Goal: Information Seeking & Learning: Learn about a topic

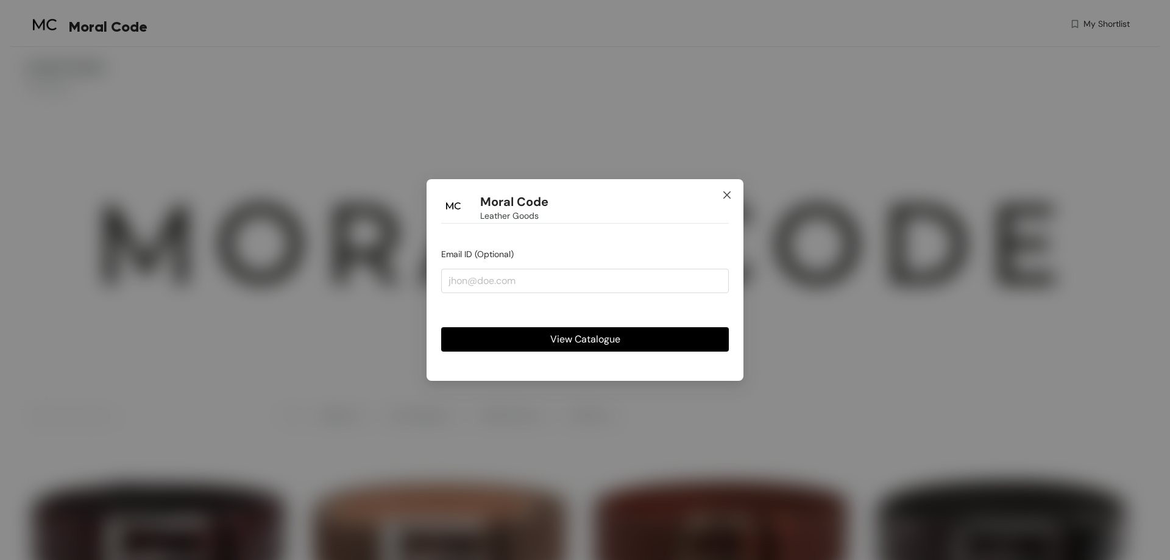
click at [731, 190] on icon "close" at bounding box center [727, 195] width 10 height 10
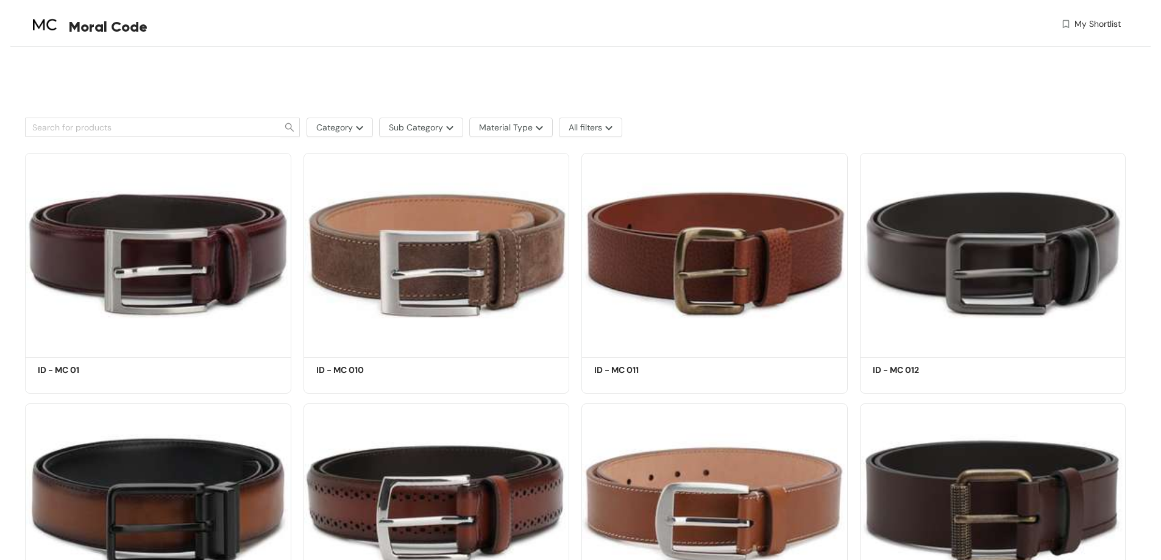
scroll to position [183, 0]
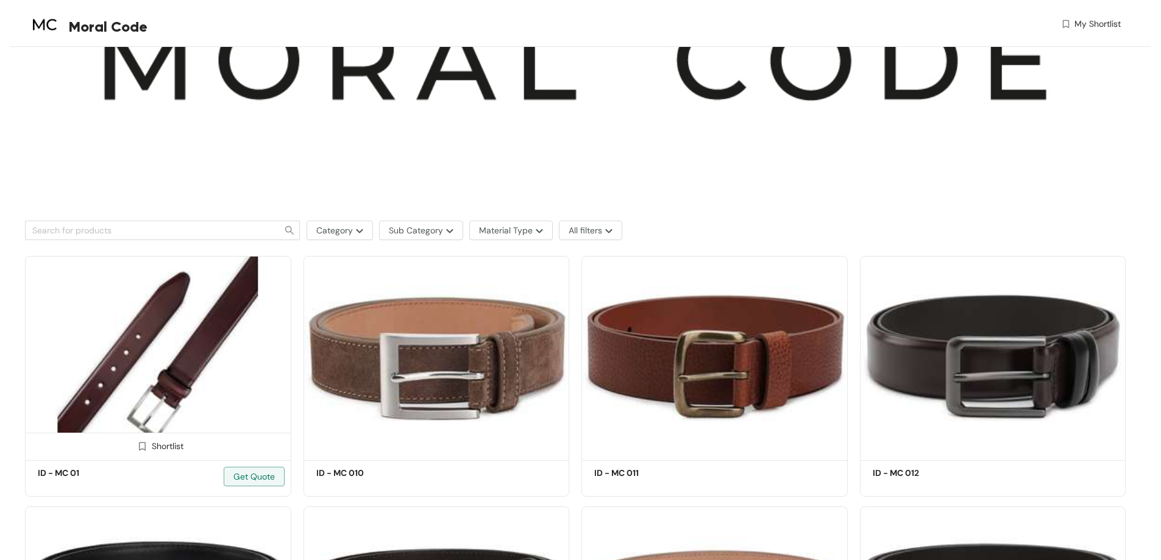
click at [151, 356] on img at bounding box center [158, 356] width 266 height 201
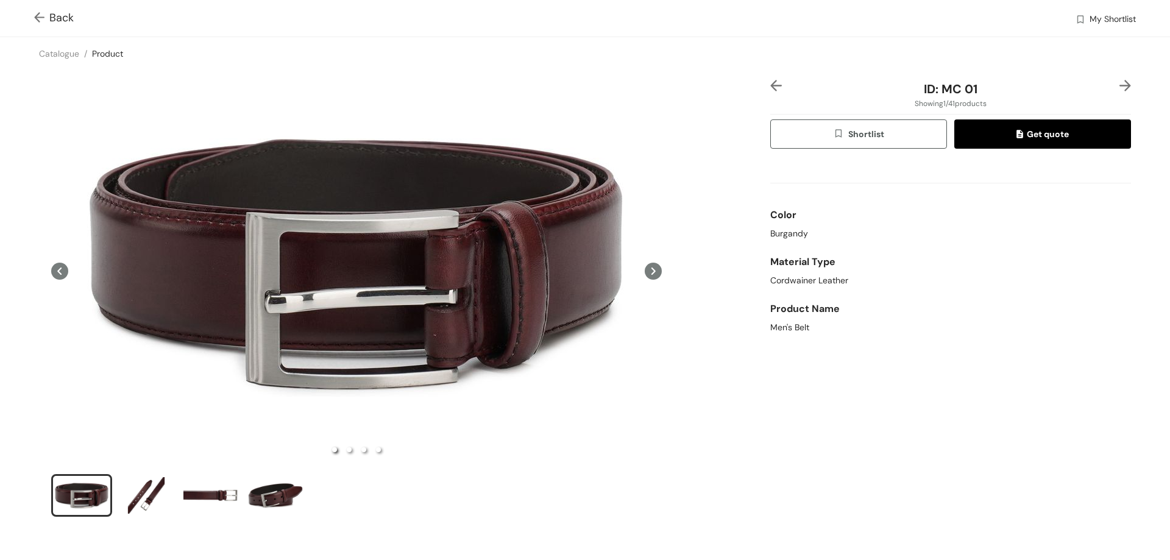
click at [652, 274] on icon at bounding box center [654, 271] width 4 height 7
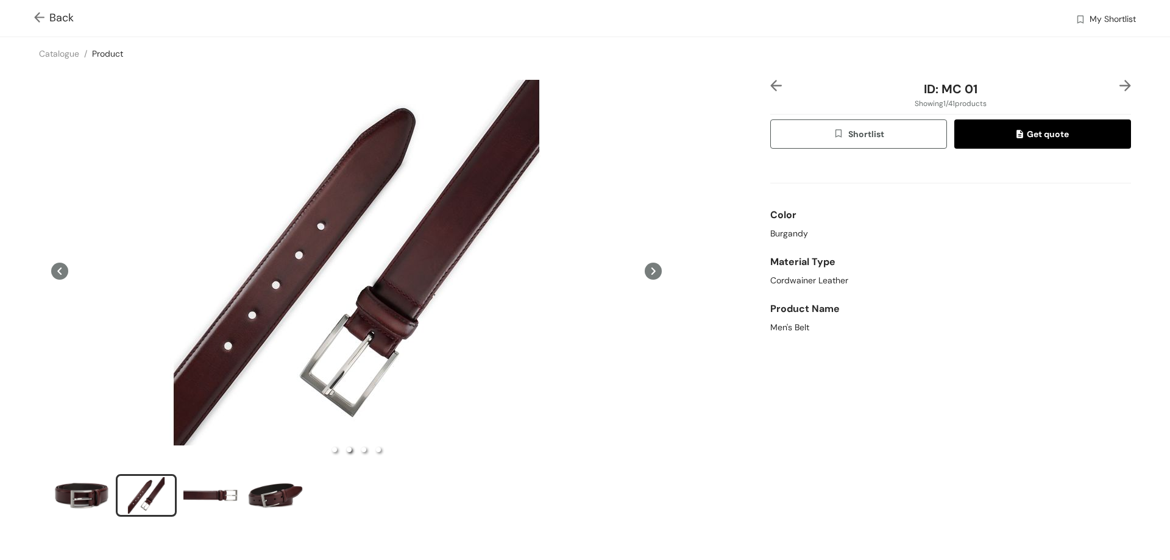
click at [652, 274] on icon at bounding box center [654, 271] width 4 height 7
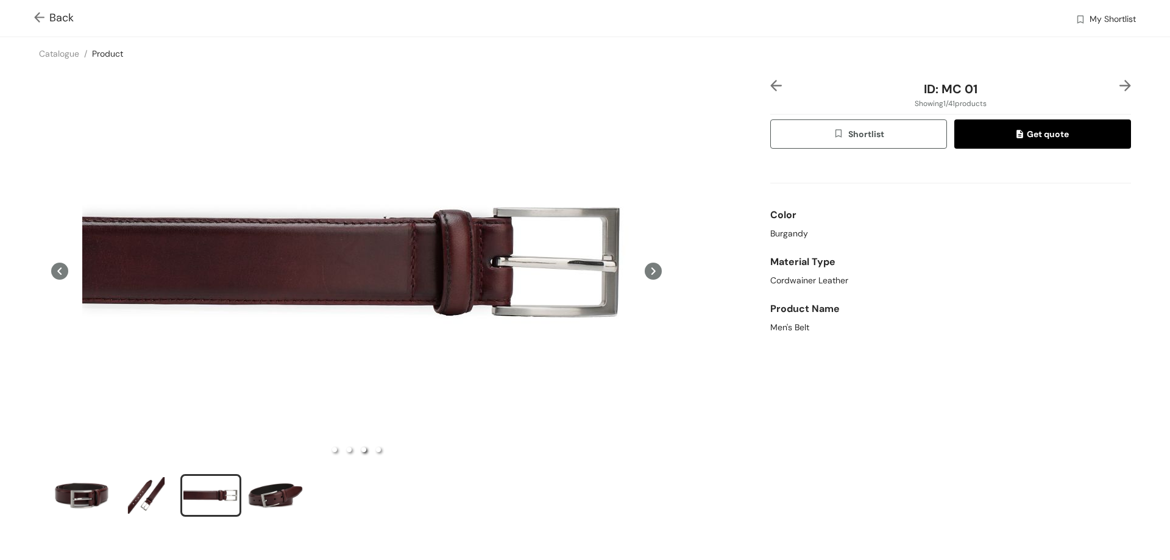
click at [652, 274] on icon at bounding box center [654, 271] width 4 height 7
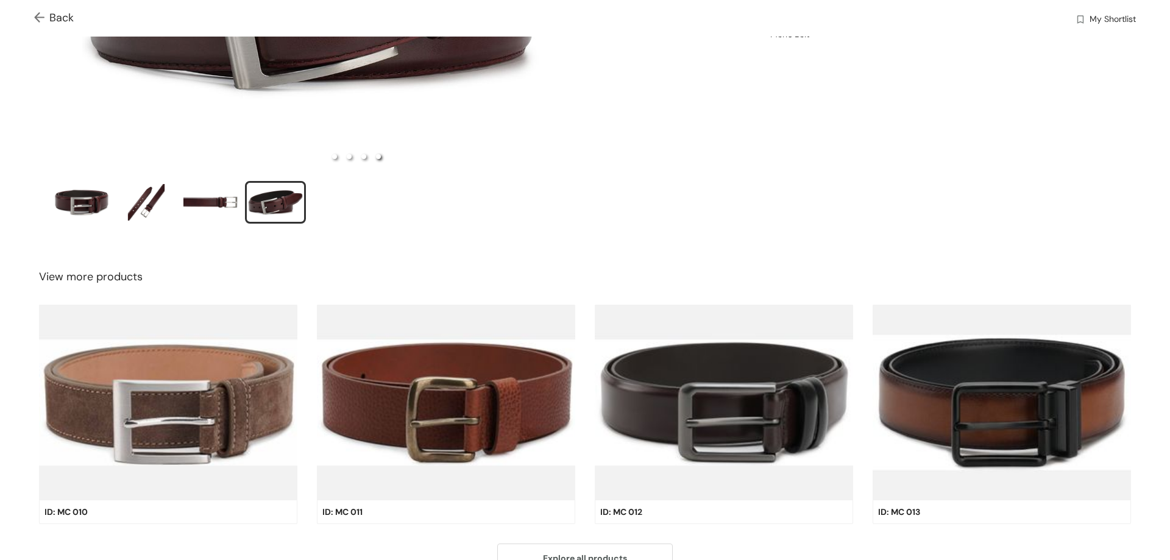
scroll to position [305, 0]
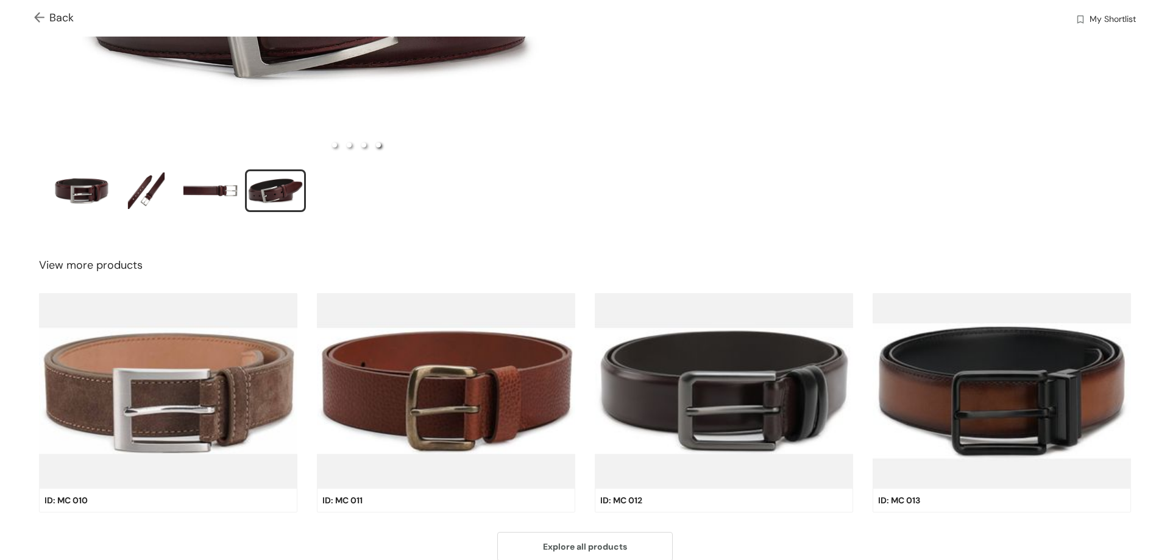
click at [34, 21] on div "Back My Shortlist" at bounding box center [585, 18] width 1170 height 37
click at [39, 21] on img at bounding box center [41, 18] width 15 height 13
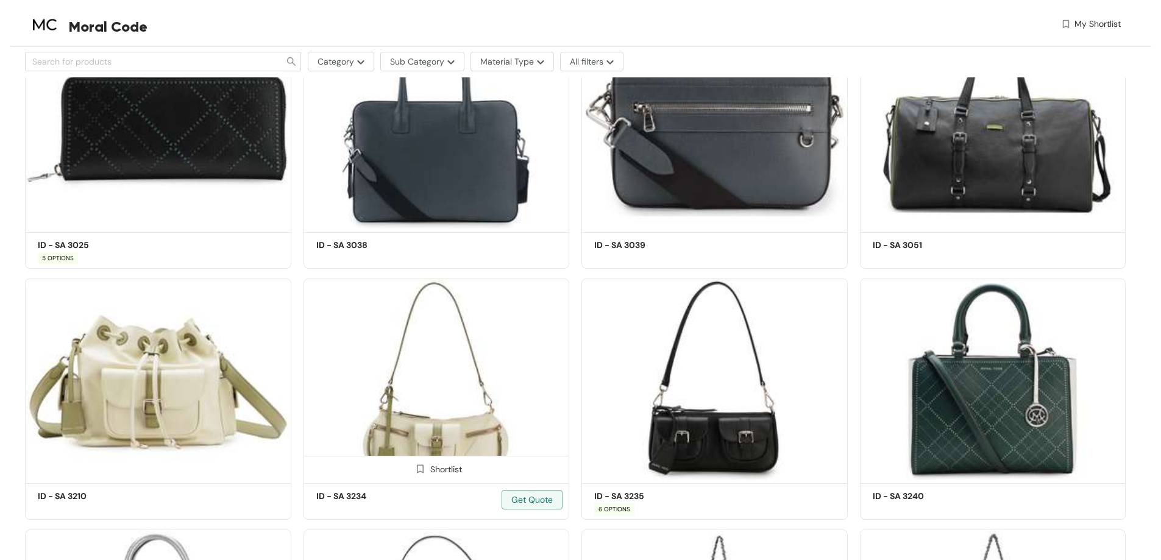
scroll to position [1585, 0]
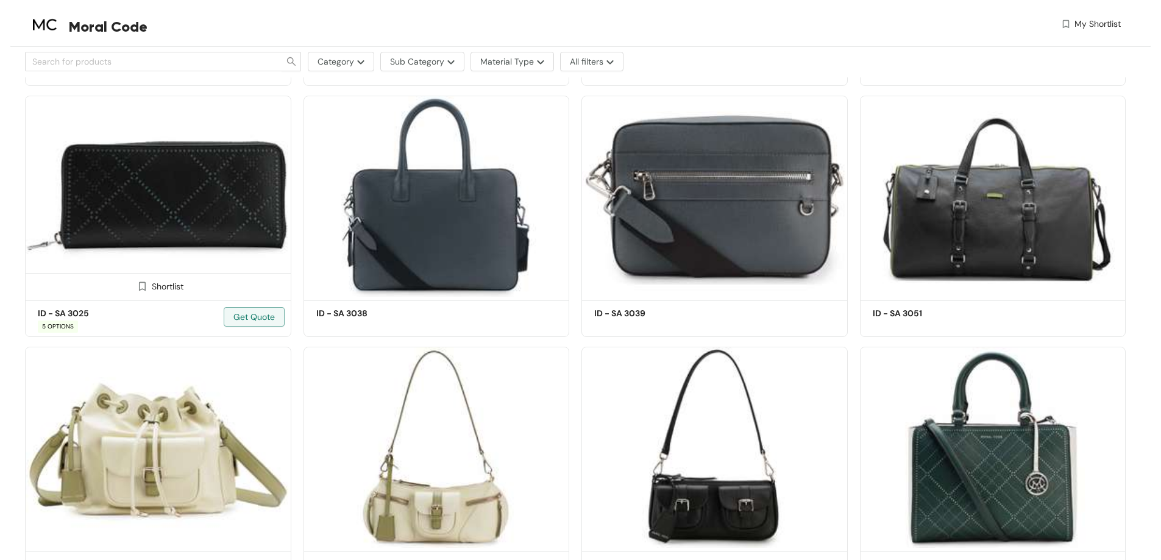
click at [120, 245] on img at bounding box center [158, 196] width 266 height 201
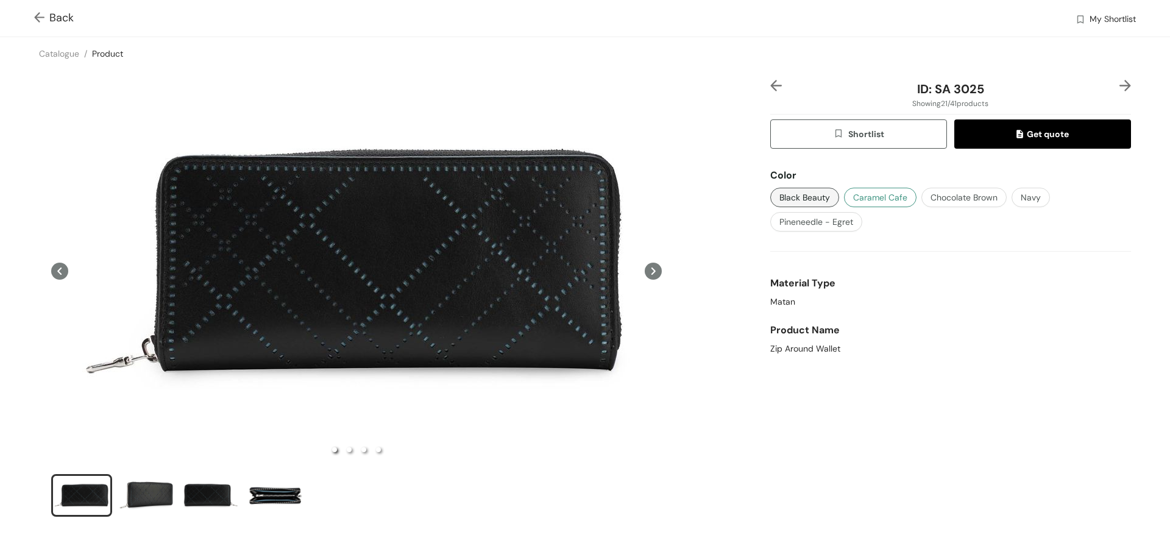
click at [883, 196] on span "Caramel Cafe" at bounding box center [880, 197] width 54 height 13
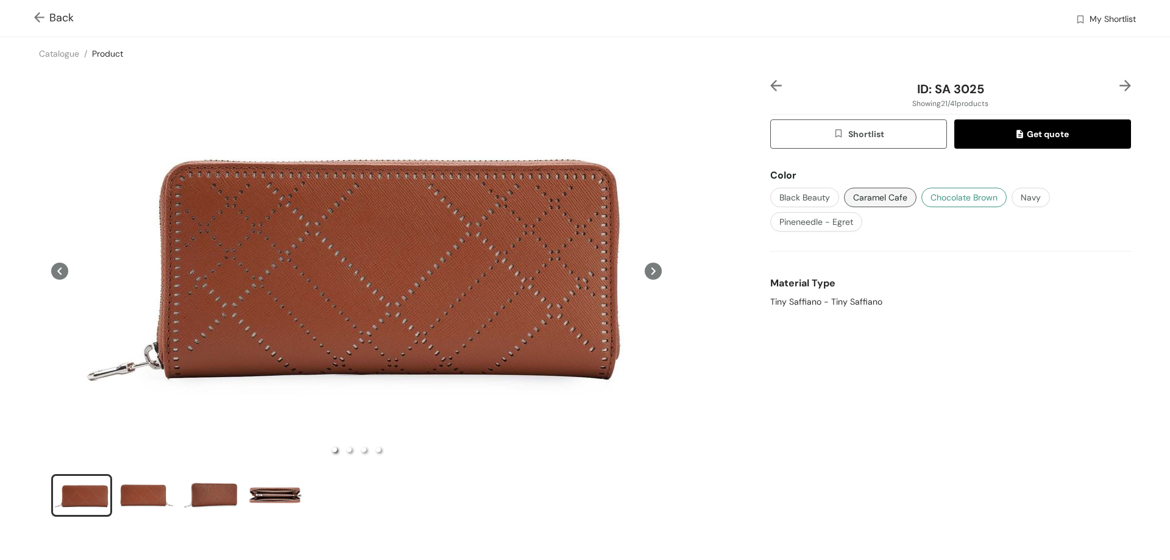
click at [945, 188] on button "Chocolate Brown" at bounding box center [964, 198] width 85 height 20
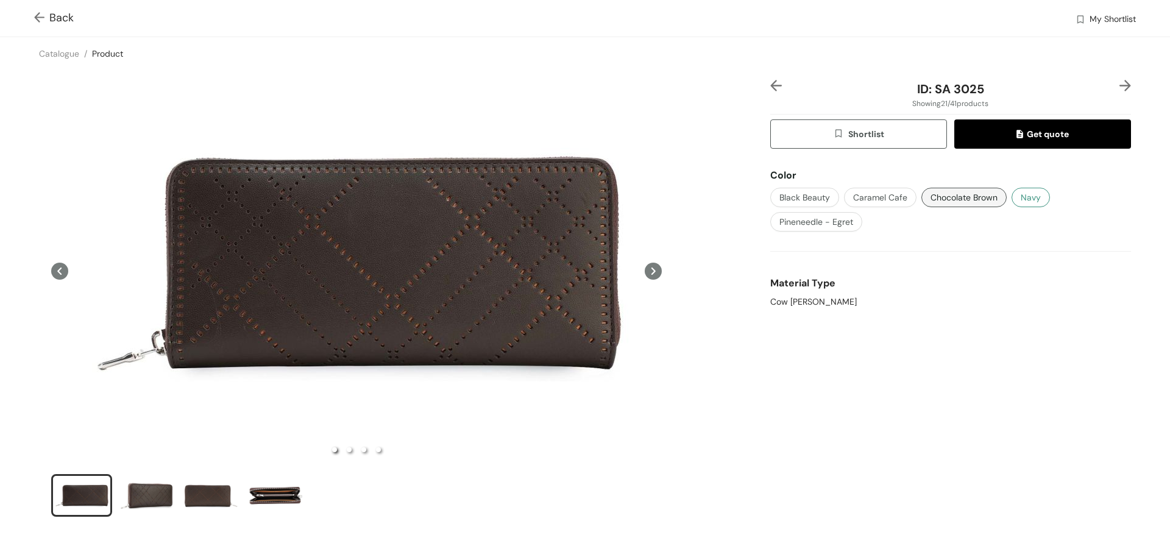
click at [1012, 196] on button "Navy" at bounding box center [1031, 198] width 38 height 20
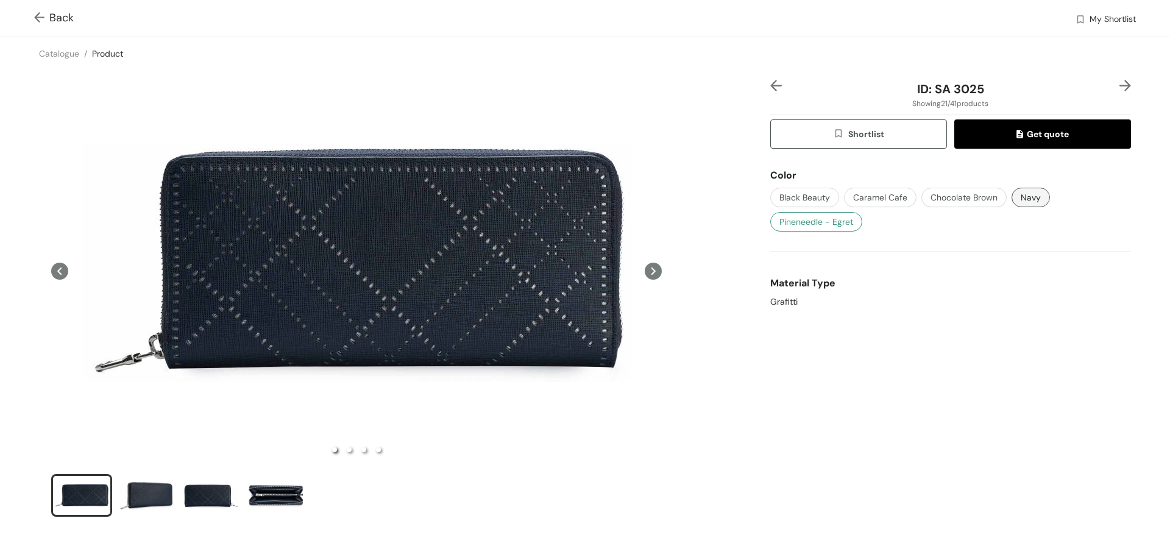
click at [833, 219] on span "Pineneedle - Egret" at bounding box center [817, 221] width 74 height 13
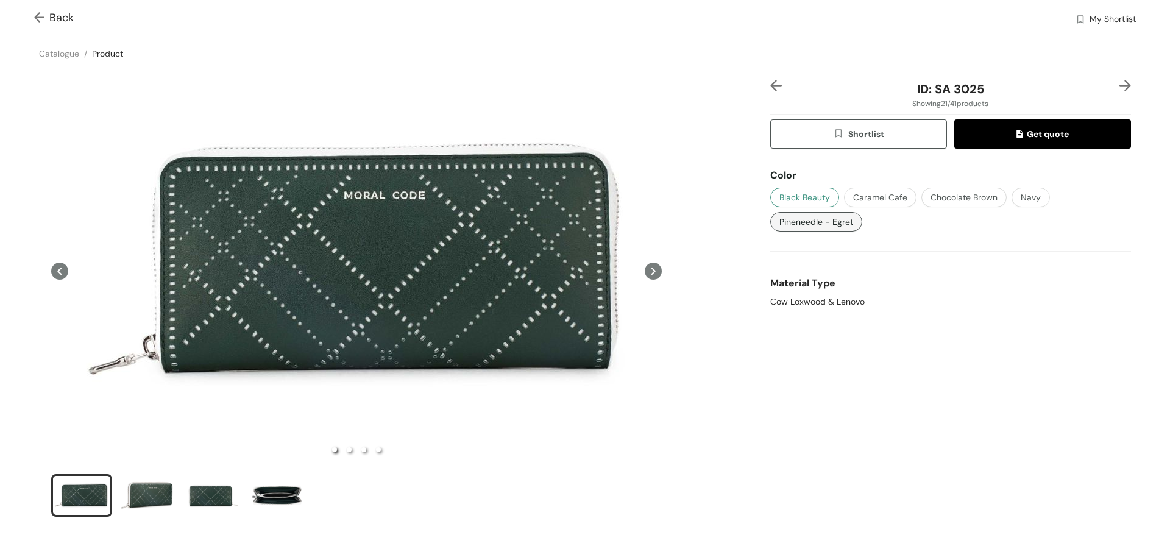
click at [814, 199] on span "Black Beauty" at bounding box center [805, 197] width 51 height 13
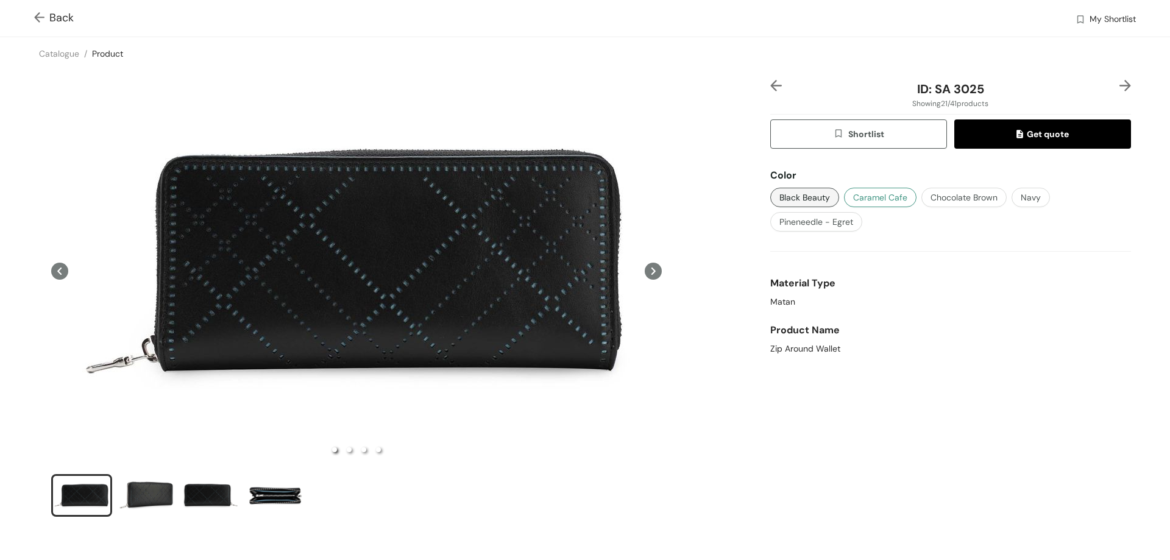
click at [862, 199] on span "Caramel Cafe" at bounding box center [880, 197] width 54 height 13
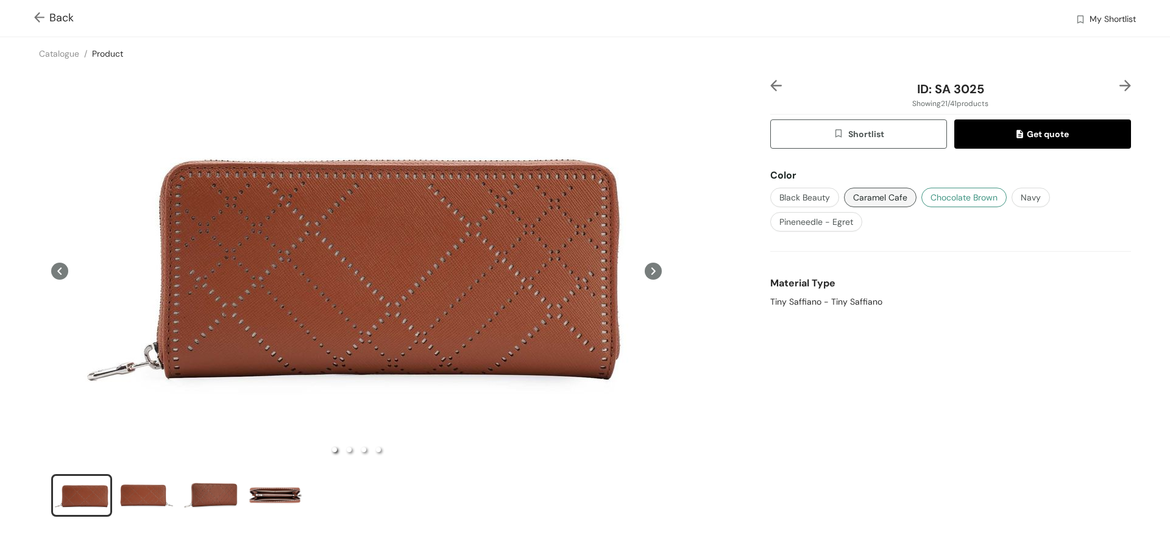
click at [948, 193] on span "Chocolate Brown" at bounding box center [964, 197] width 67 height 13
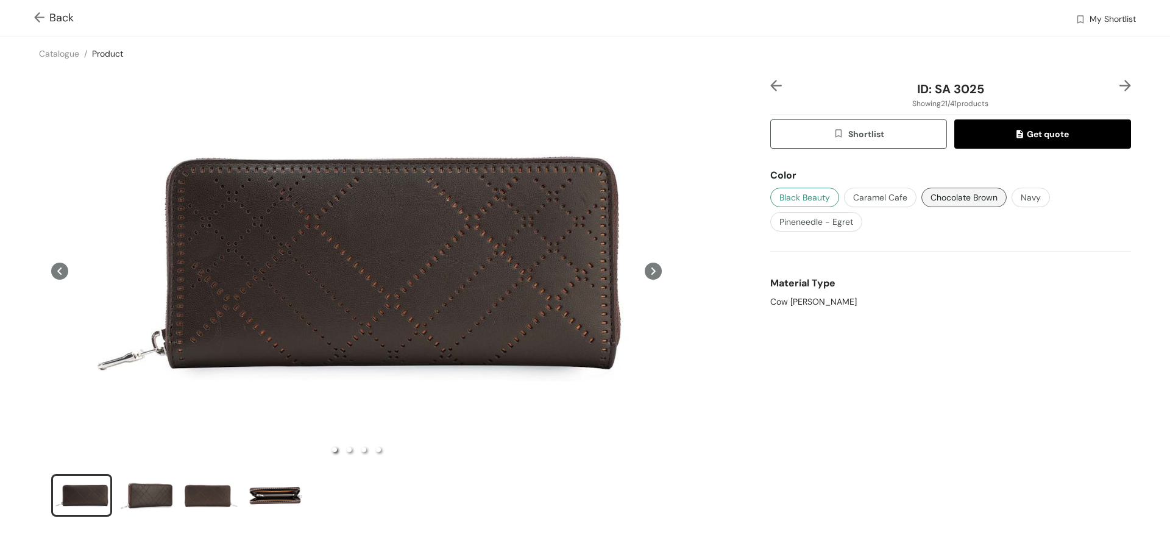
click at [821, 199] on span "Black Beauty" at bounding box center [805, 197] width 51 height 13
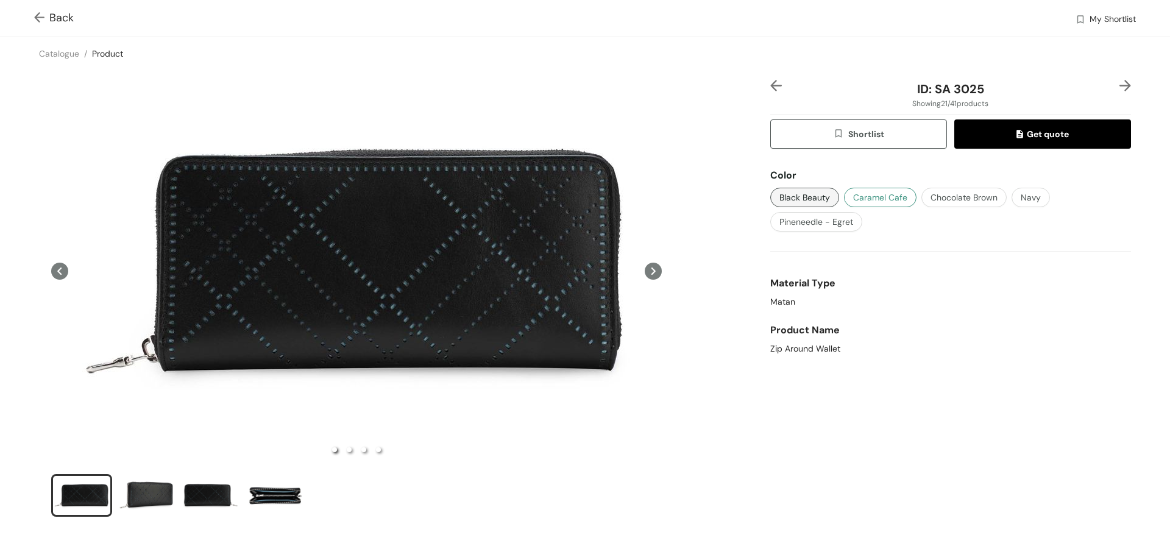
click at [878, 191] on span "Caramel Cafe" at bounding box center [880, 197] width 54 height 13
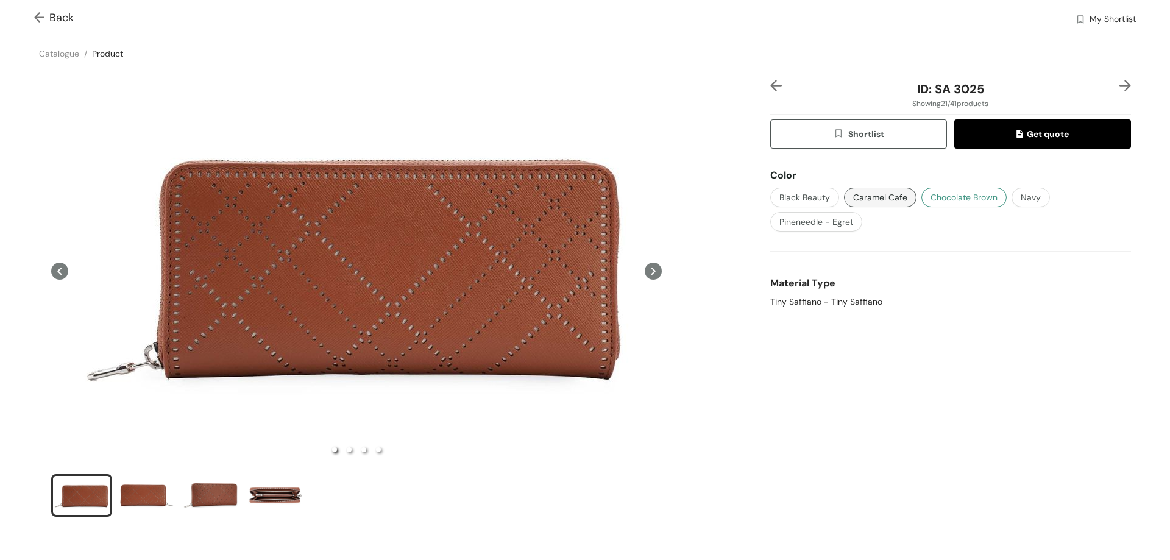
click at [934, 197] on span "Chocolate Brown" at bounding box center [964, 197] width 67 height 13
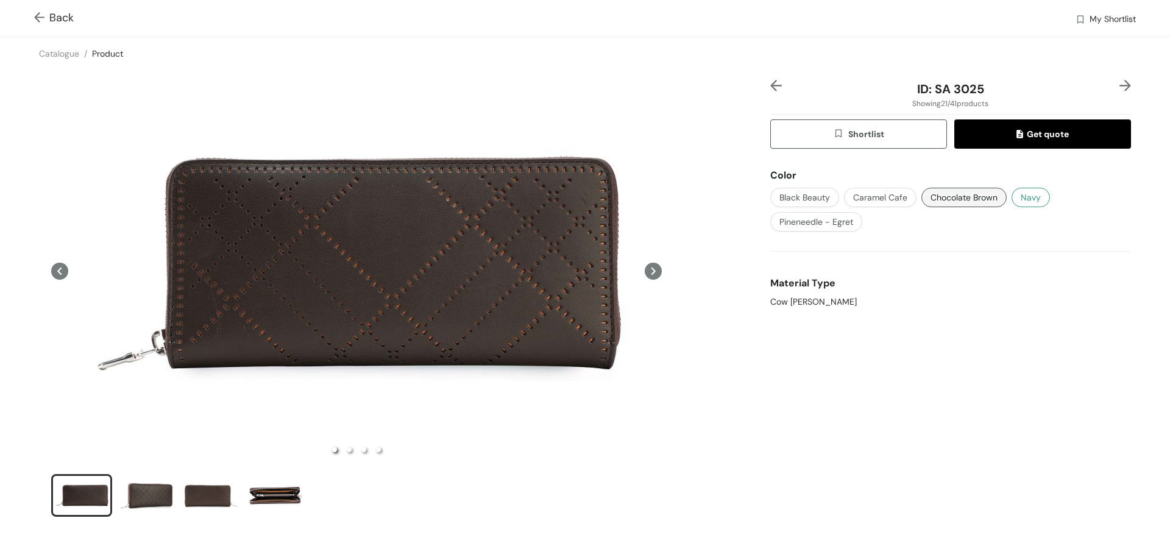
click at [1033, 199] on span "Navy" at bounding box center [1031, 197] width 20 height 13
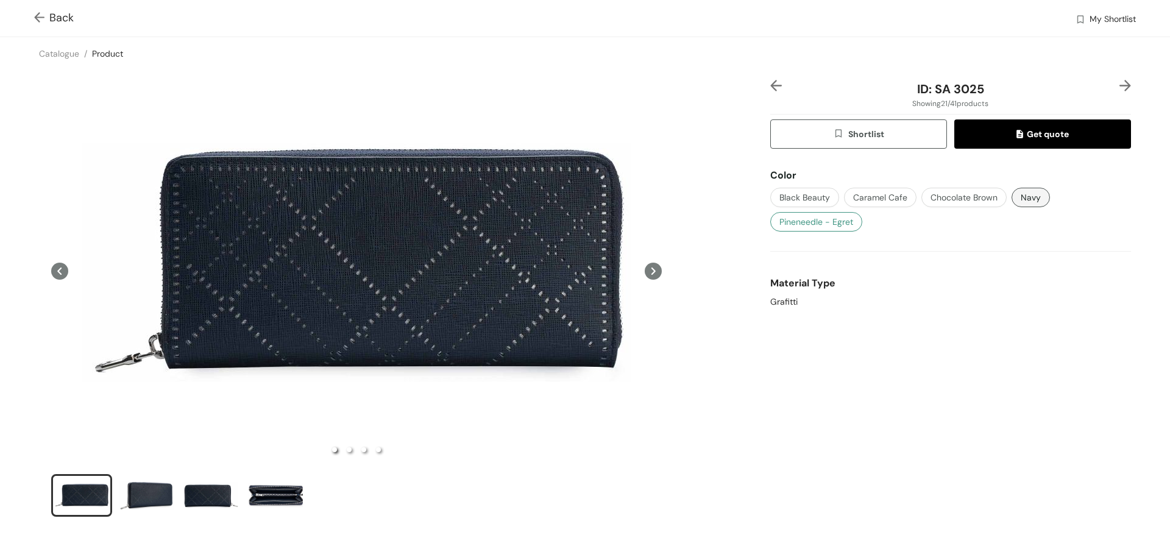
click at [820, 230] on button "Pineneedle - Egret" at bounding box center [816, 222] width 92 height 20
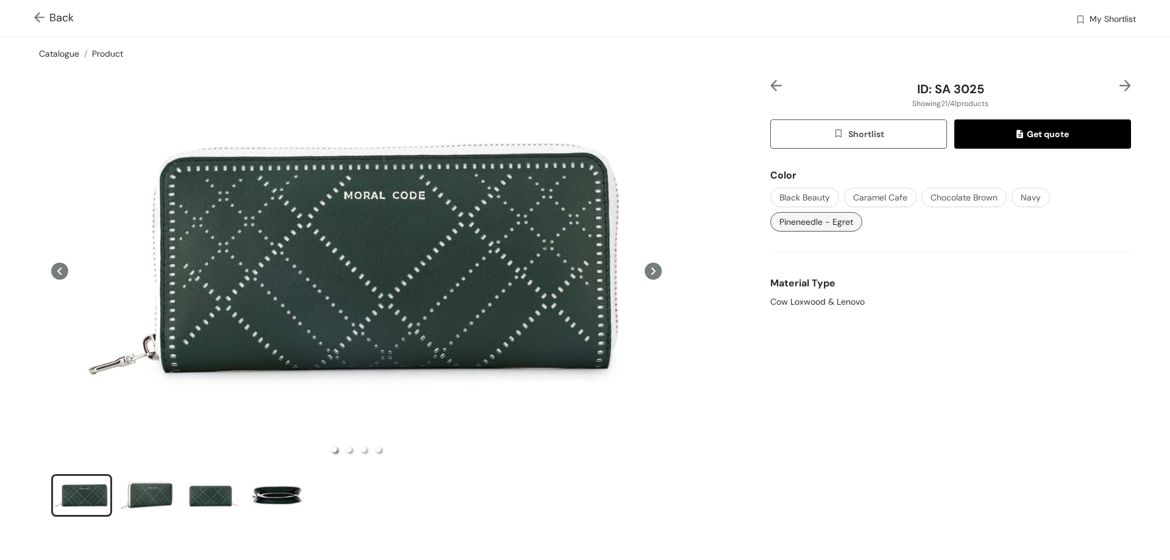
click at [62, 57] on link "Catalogue" at bounding box center [59, 53] width 40 height 11
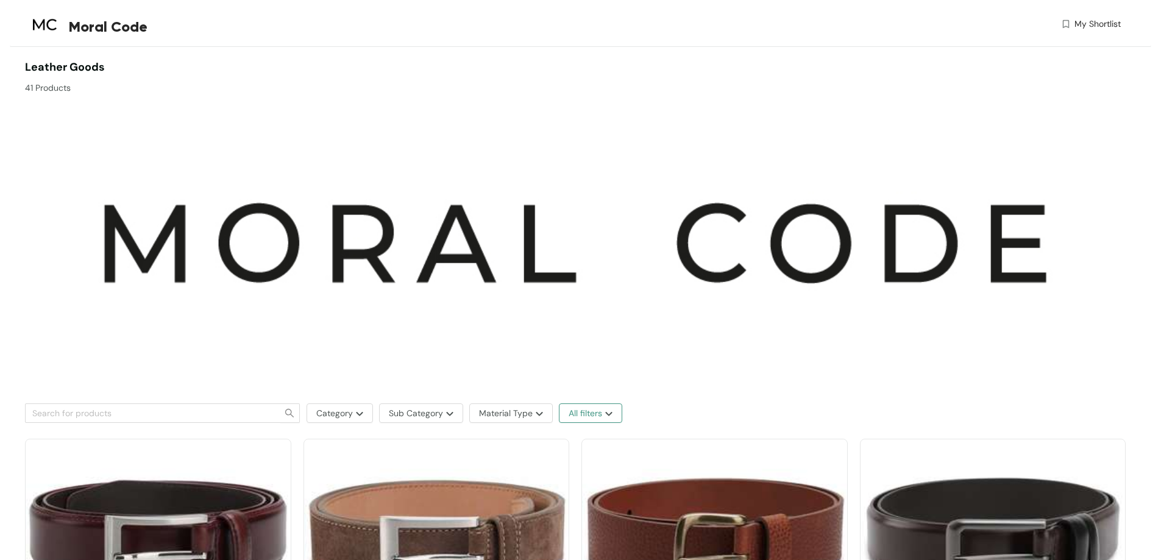
click at [592, 414] on span "All filters" at bounding box center [586, 413] width 34 height 13
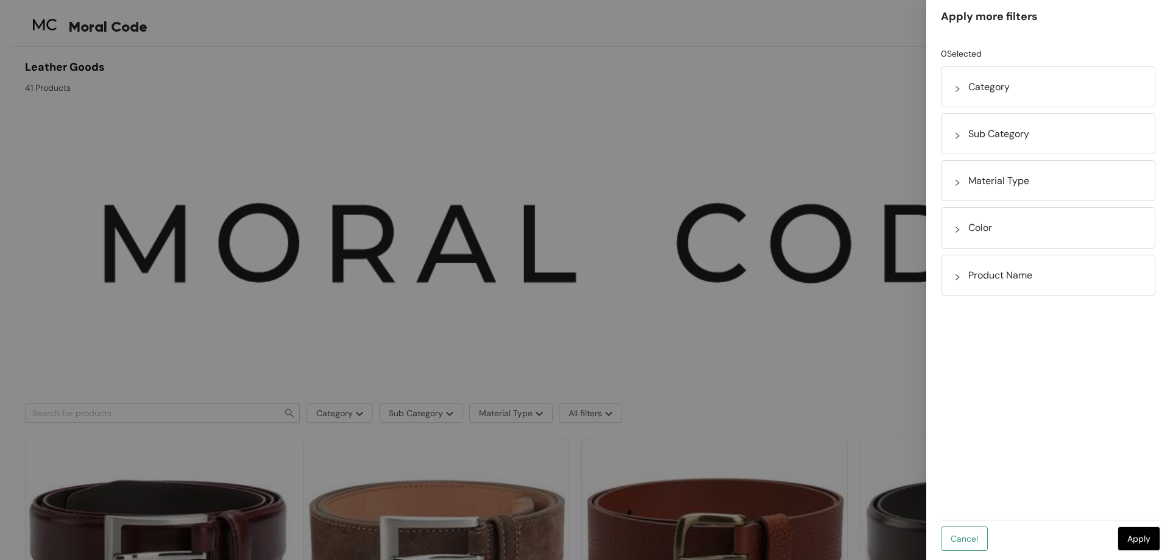
click at [962, 539] on span "Cancel" at bounding box center [964, 538] width 27 height 13
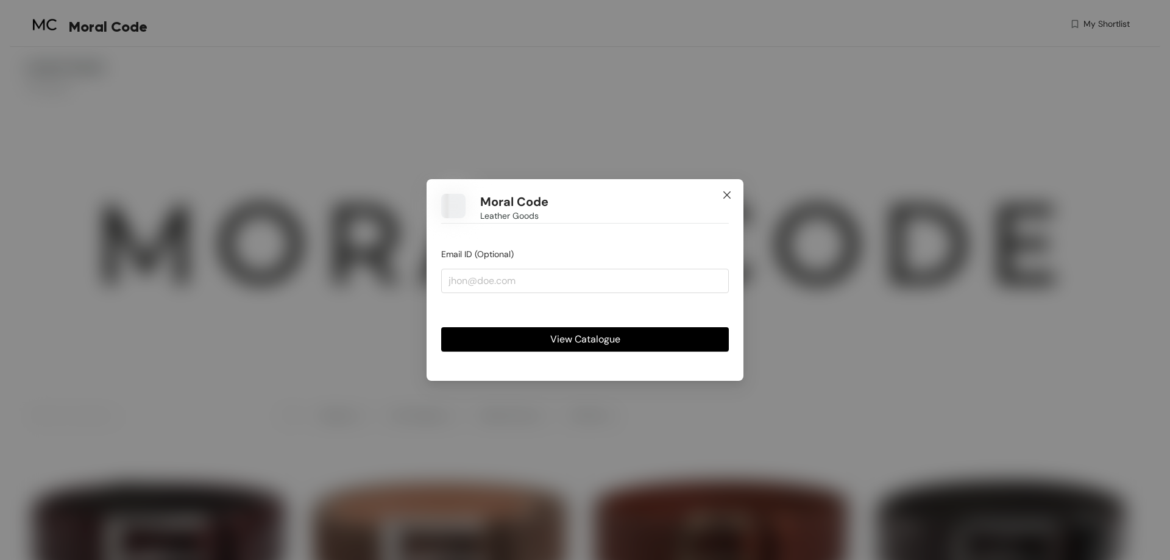
click at [731, 194] on icon "close" at bounding box center [727, 195] width 10 height 10
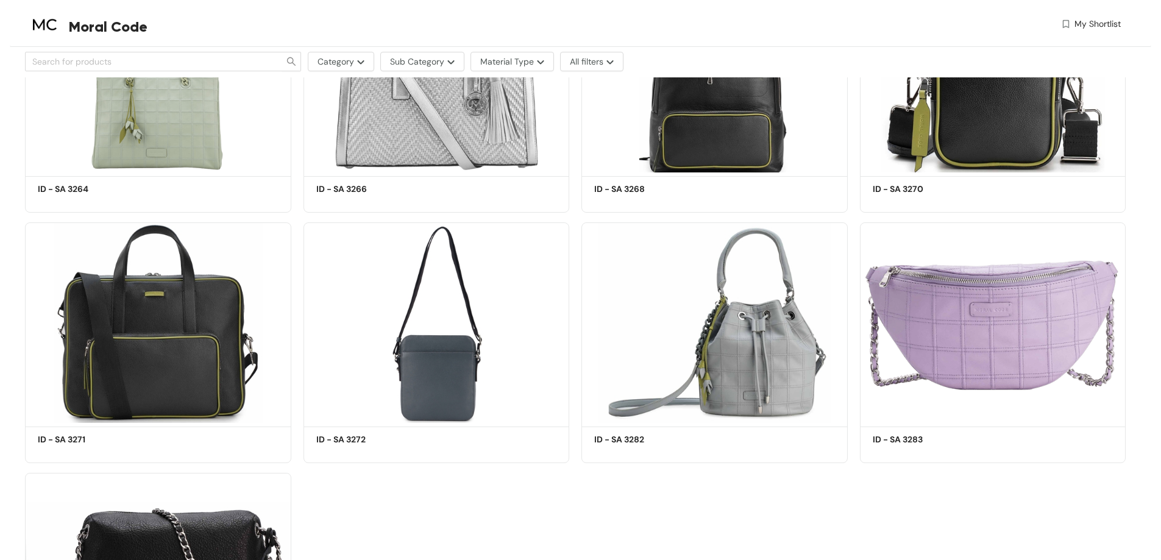
scroll to position [2655, 0]
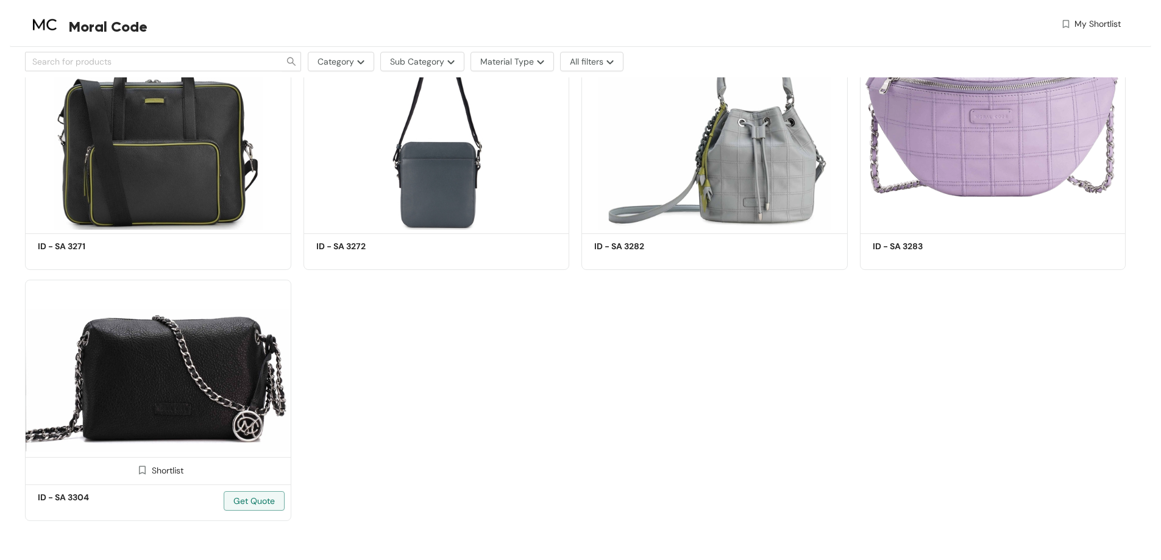
click at [141, 386] on img at bounding box center [158, 380] width 266 height 201
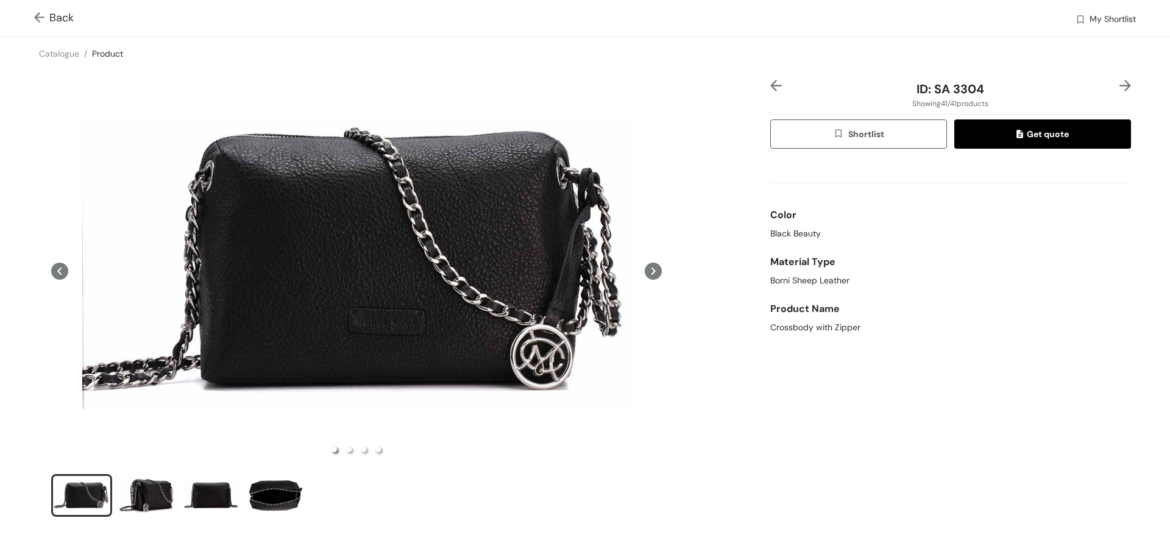
click at [651, 272] on icon at bounding box center [653, 271] width 17 height 17
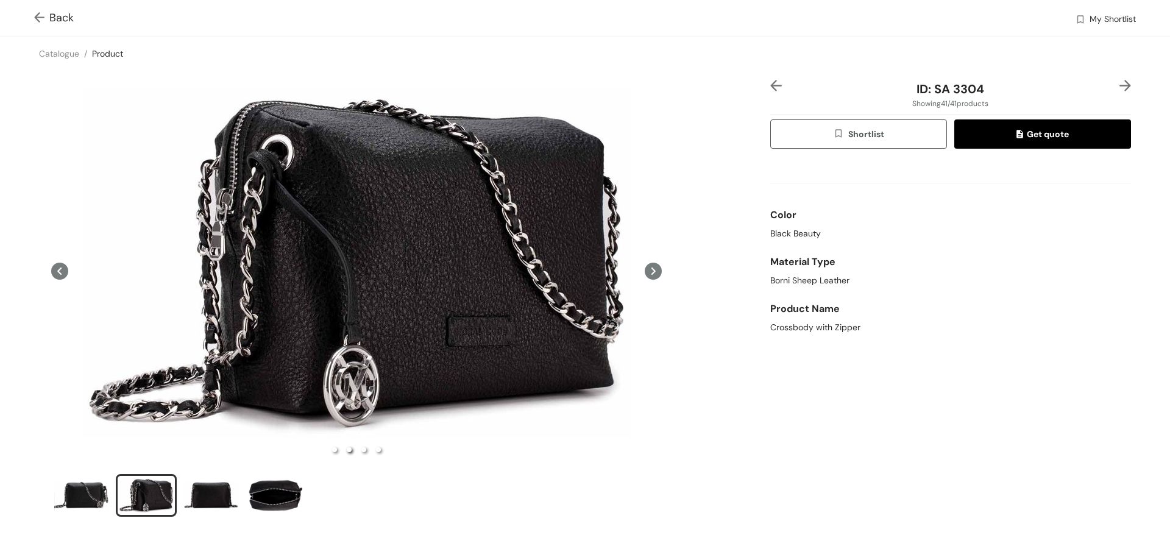
click at [60, 272] on icon at bounding box center [59, 271] width 4 height 7
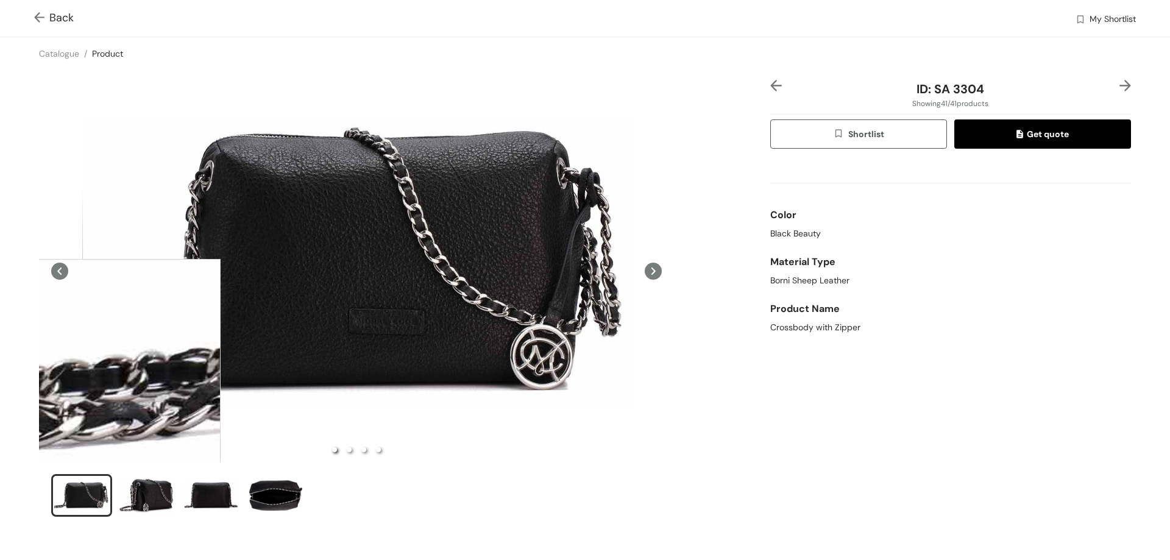
click at [99, 381] on div at bounding box center [99, 381] width 244 height 244
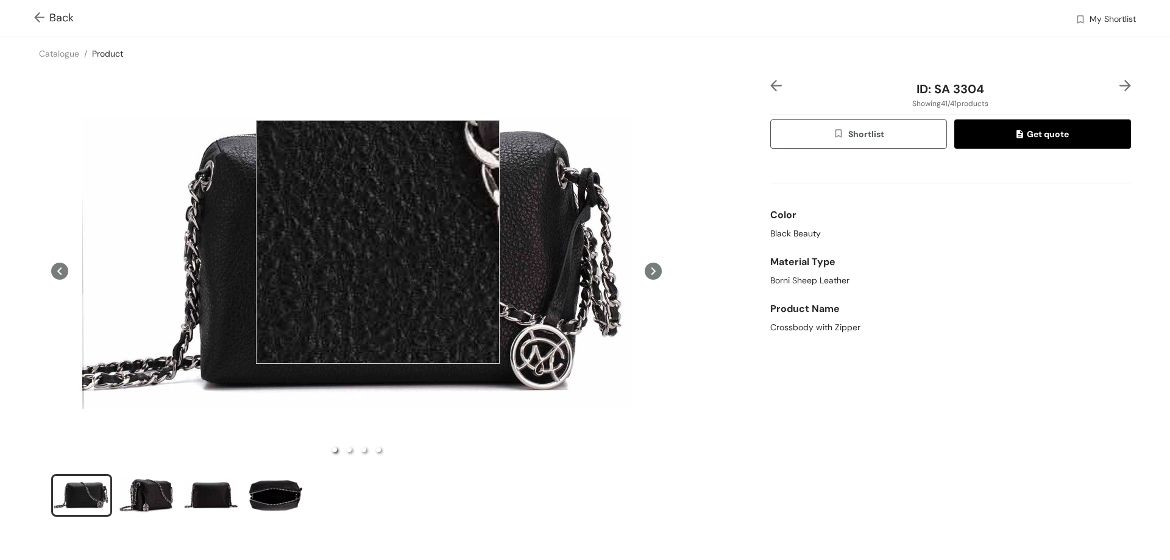
click at [378, 242] on div at bounding box center [378, 242] width 244 height 244
click at [378, 241] on div at bounding box center [378, 241] width 244 height 244
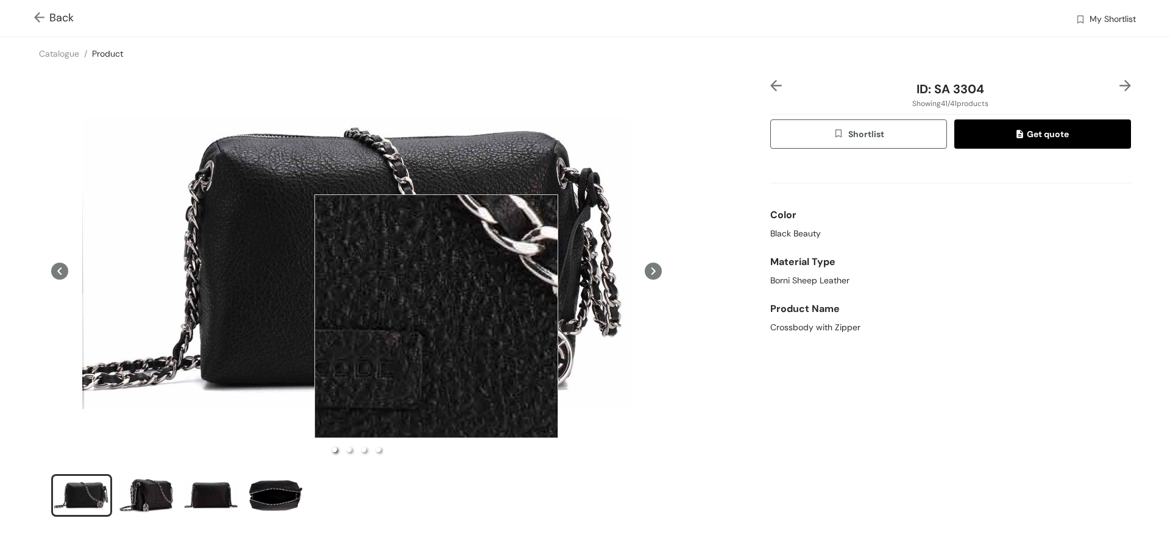
click at [436, 316] on div at bounding box center [437, 316] width 244 height 244
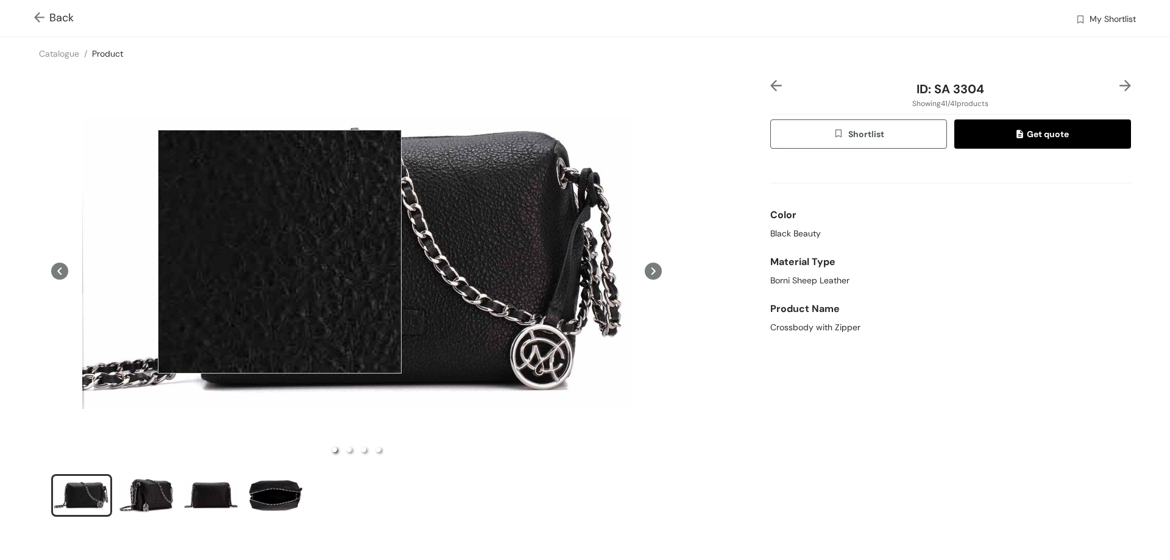
drag, startPoint x: 280, startPoint y: 252, endPoint x: 43, endPoint y: 12, distance: 337.1
click at [43, 12] on img at bounding box center [41, 18] width 15 height 13
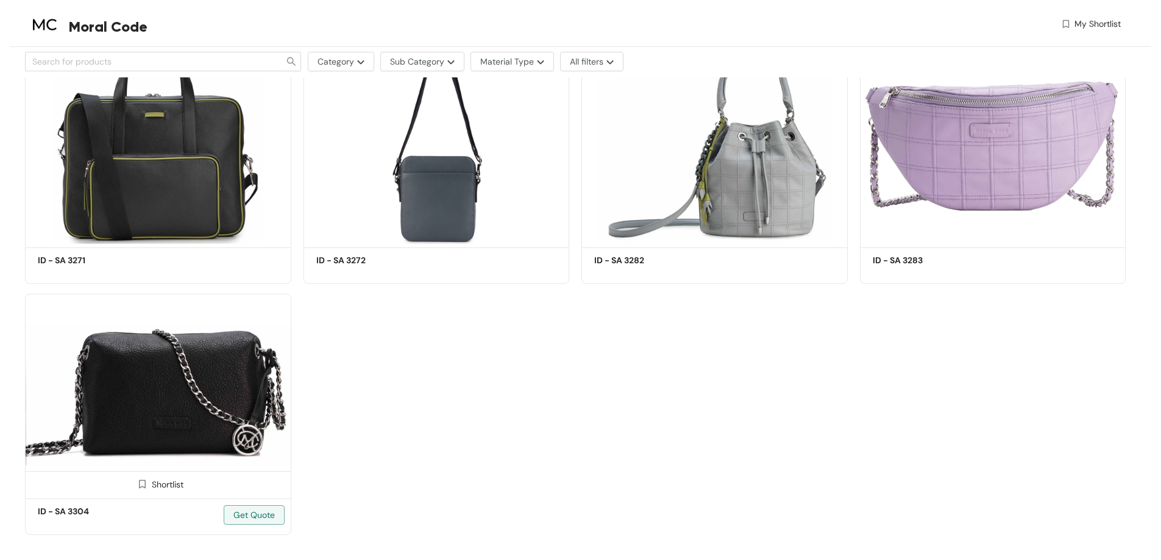
scroll to position [2655, 0]
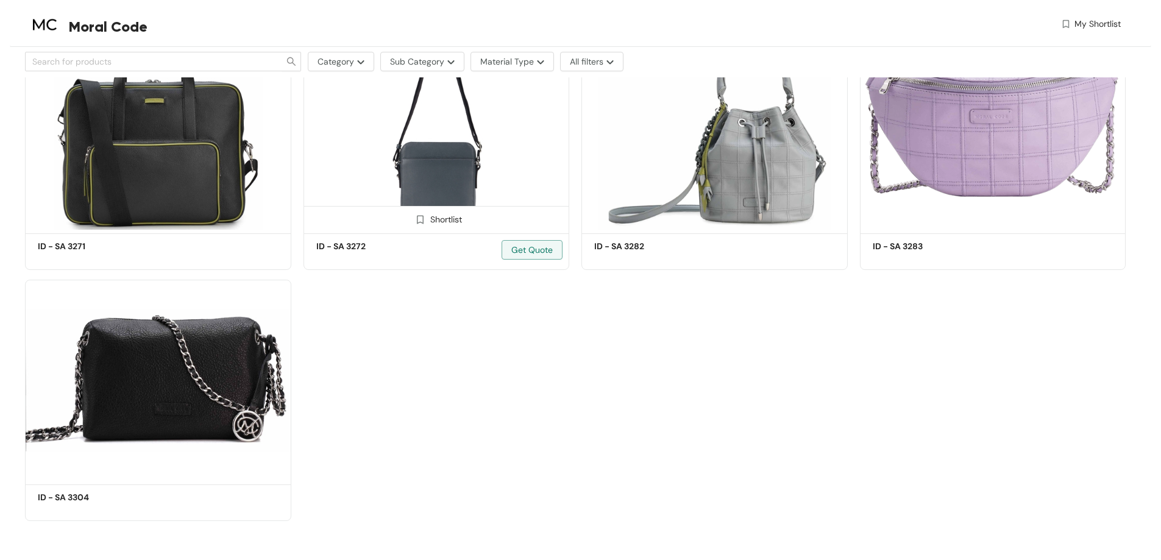
click at [452, 157] on img at bounding box center [437, 129] width 266 height 201
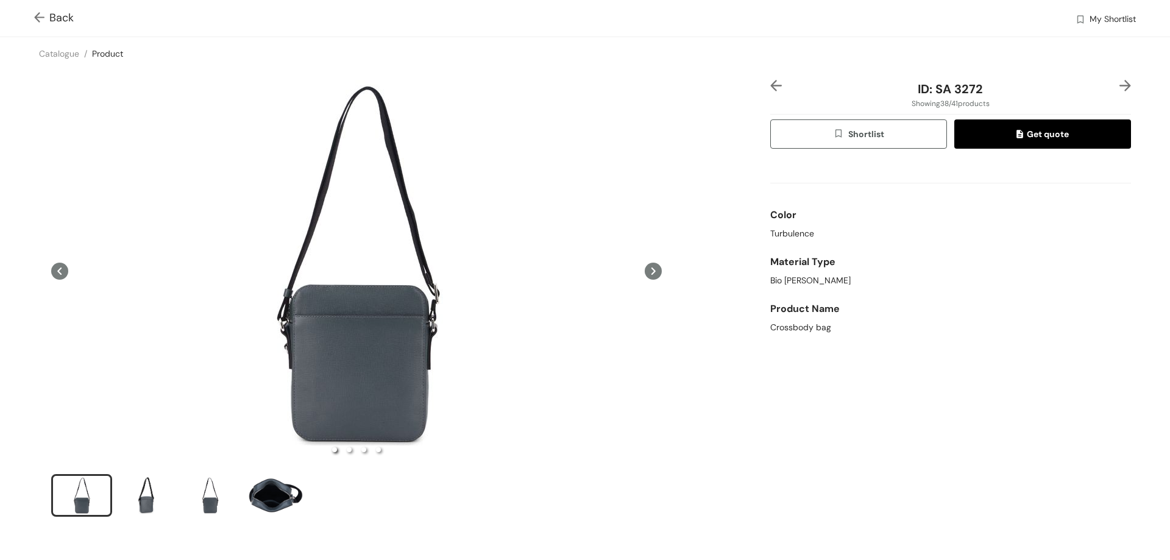
click at [35, 16] on img at bounding box center [41, 18] width 15 height 13
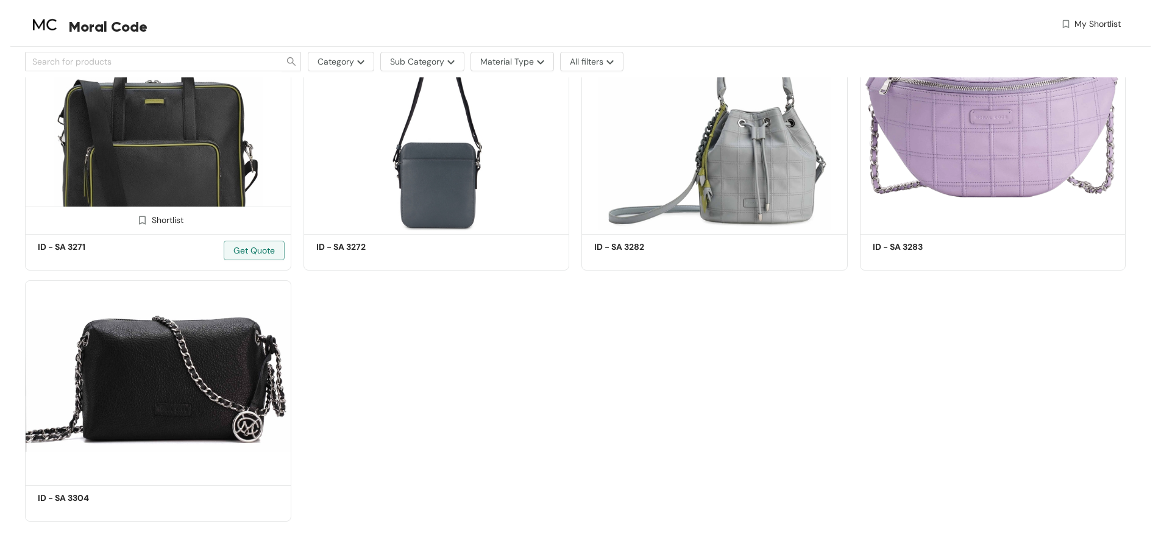
scroll to position [2655, 0]
click at [165, 115] on img at bounding box center [158, 129] width 266 height 201
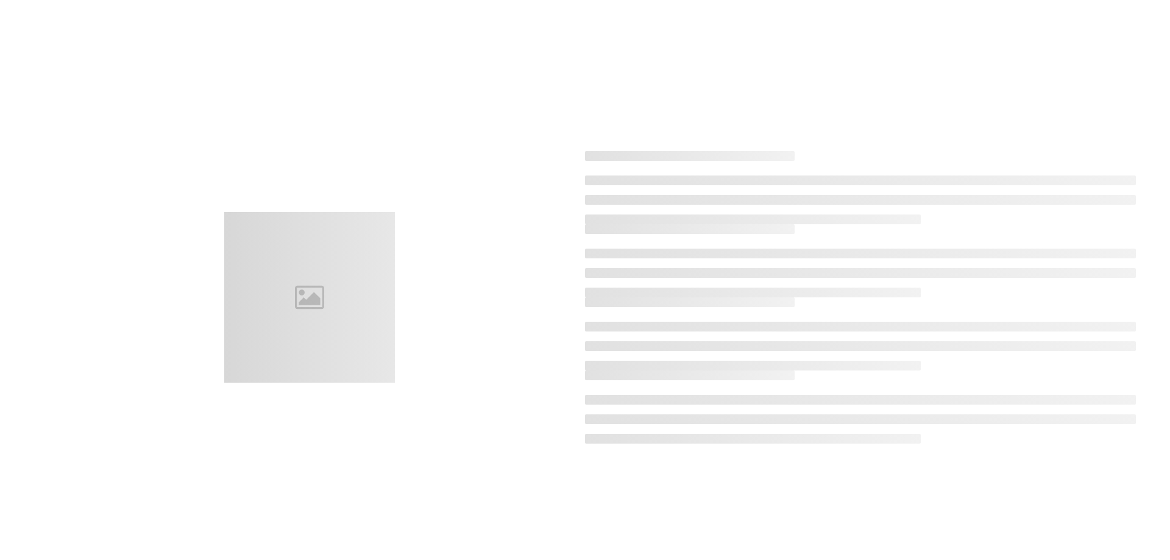
click at [165, 115] on div at bounding box center [585, 297] width 1136 height 560
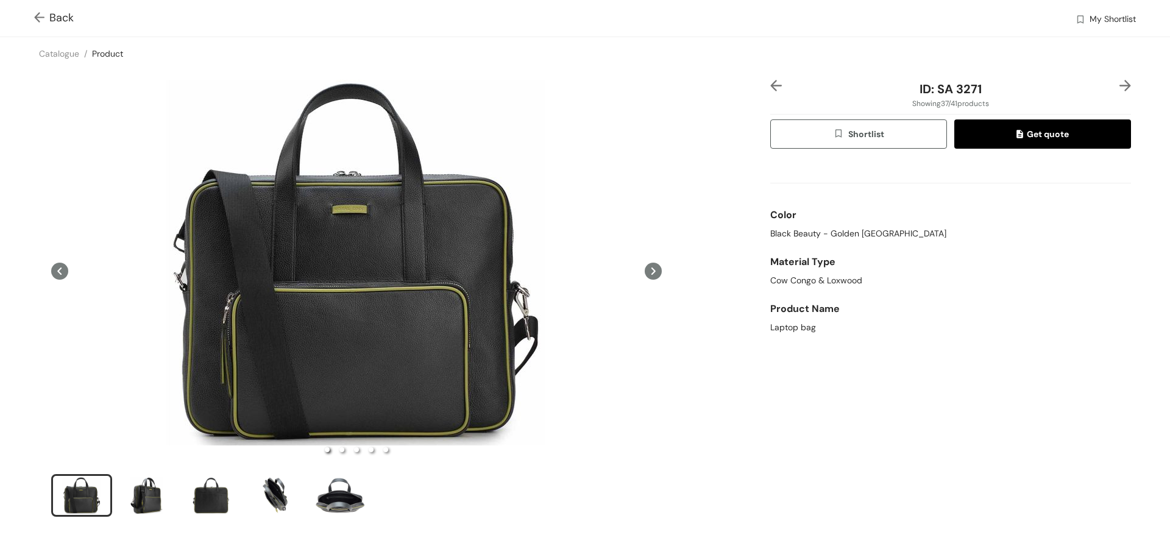
click at [62, 263] on icon at bounding box center [59, 271] width 17 height 17
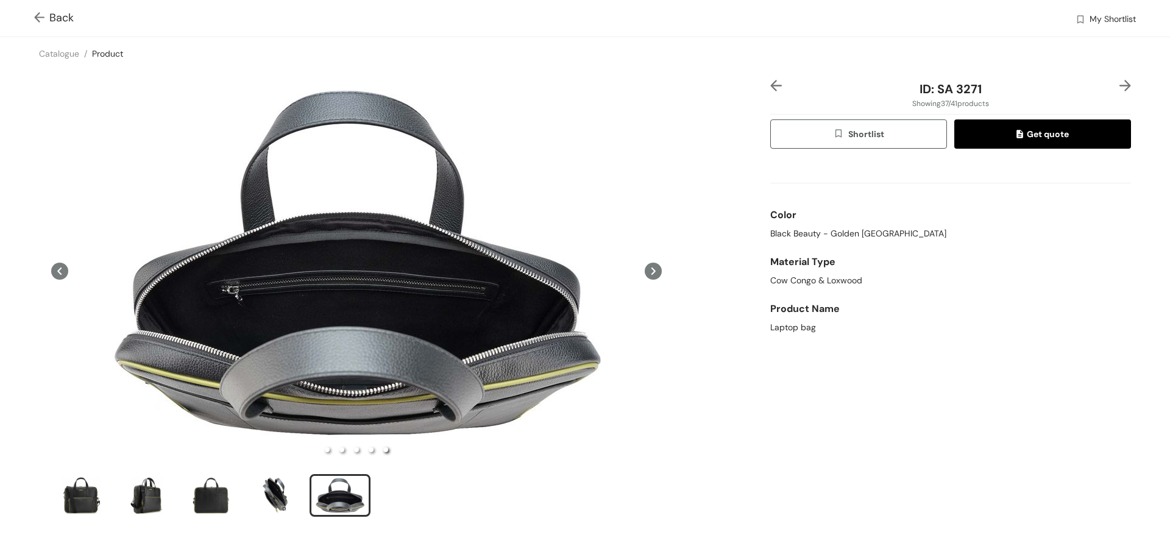
click at [62, 263] on icon at bounding box center [59, 271] width 17 height 17
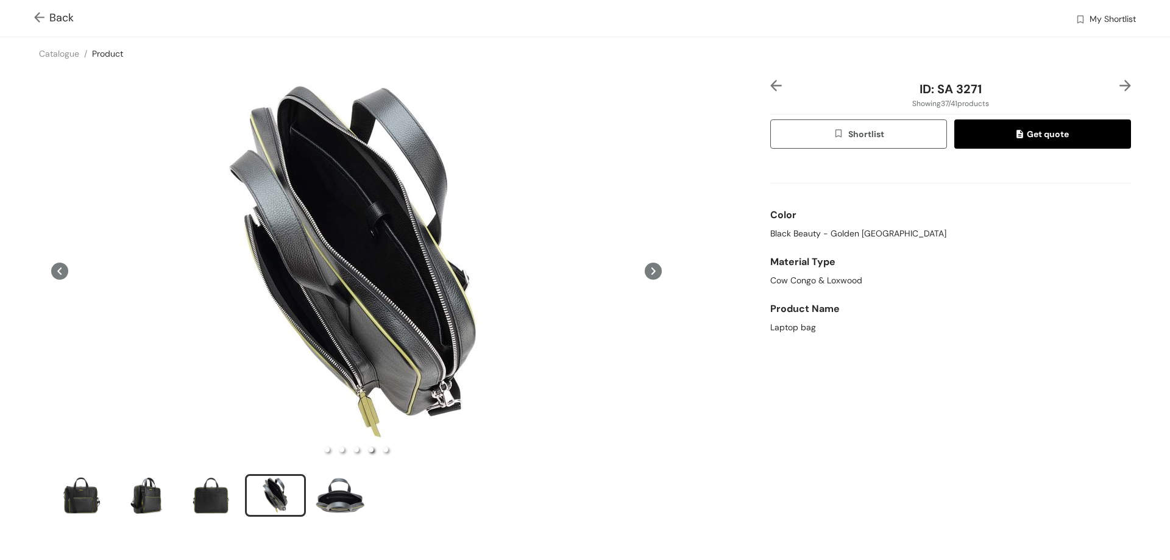
click at [36, 18] on img at bounding box center [41, 18] width 15 height 13
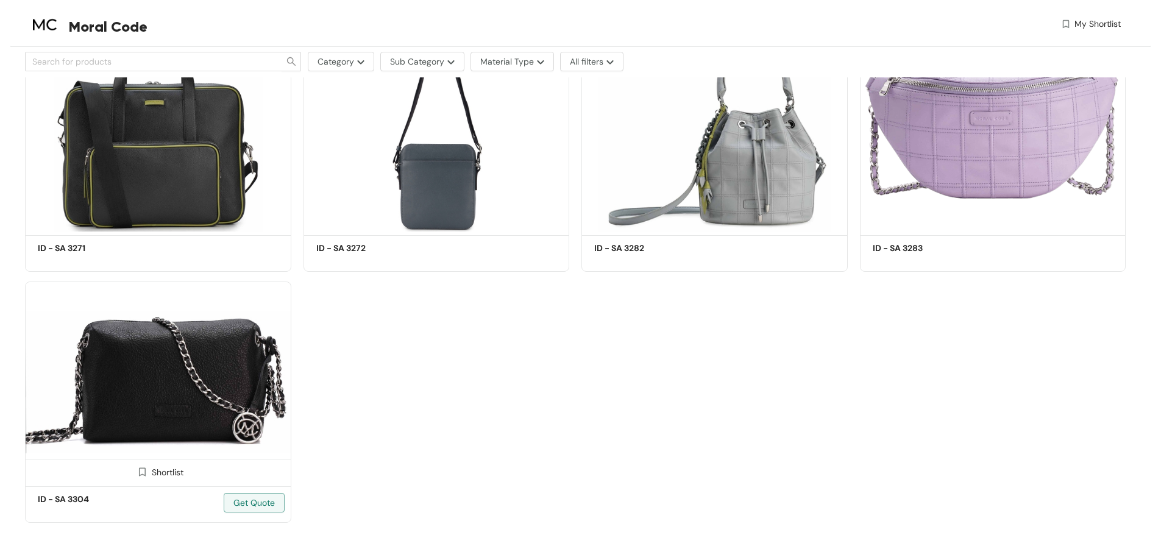
scroll to position [2655, 0]
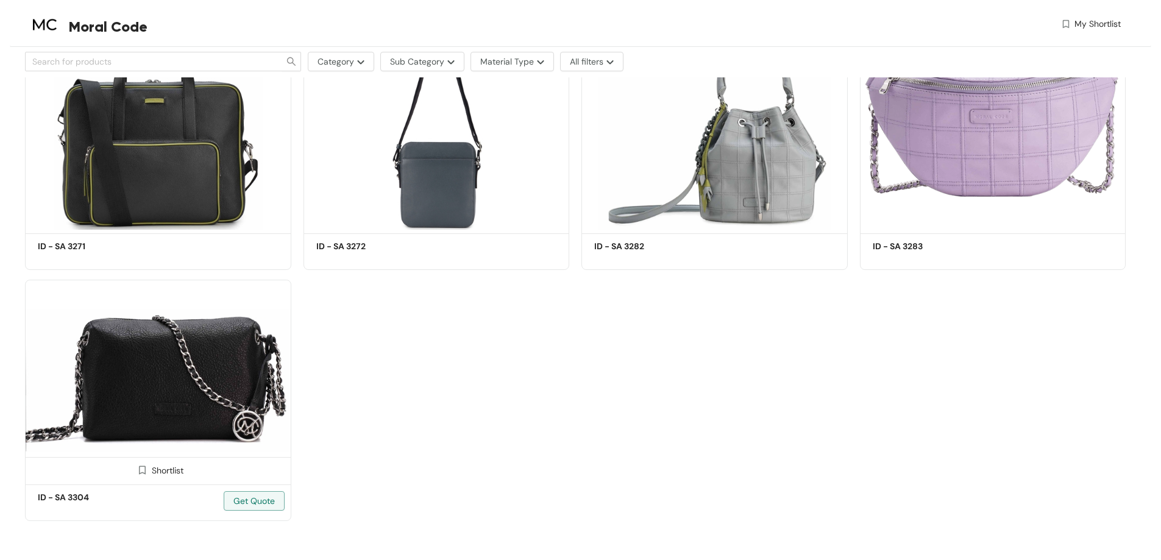
click at [192, 378] on img at bounding box center [158, 380] width 266 height 201
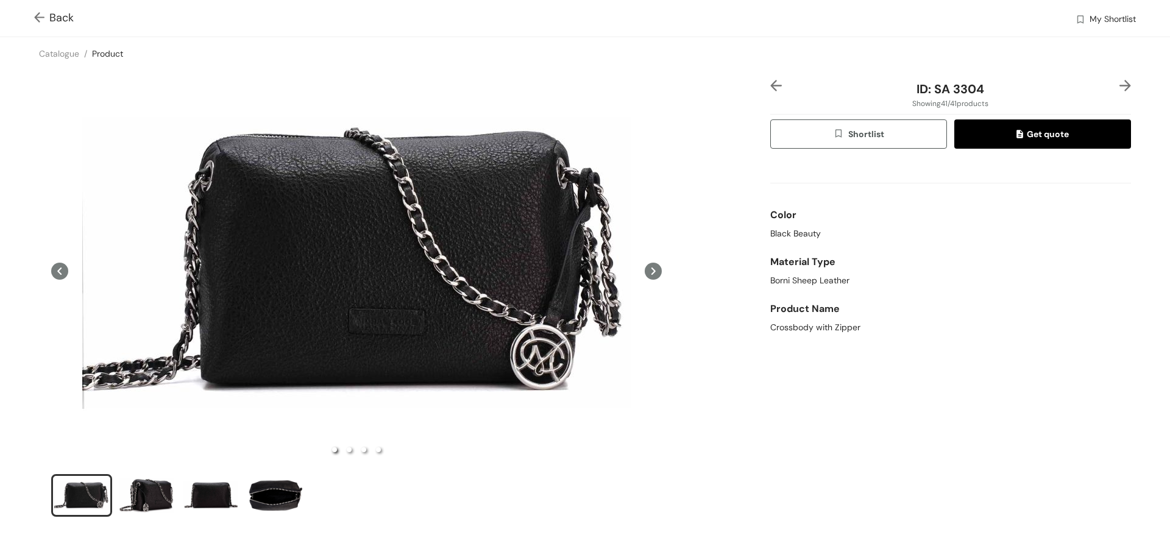
click at [37, 13] on img at bounding box center [41, 18] width 15 height 13
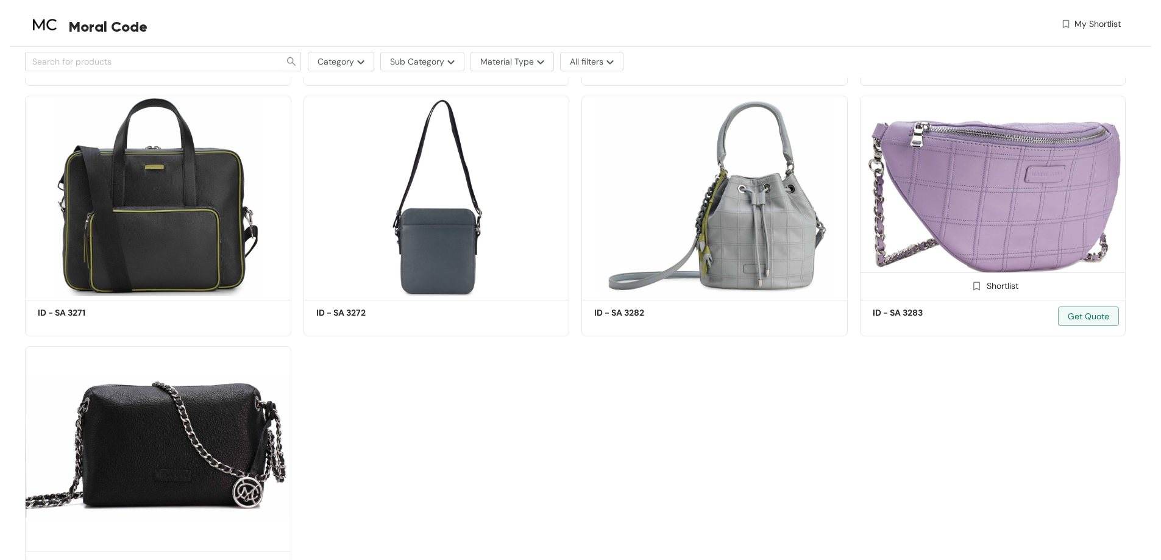
scroll to position [2594, 0]
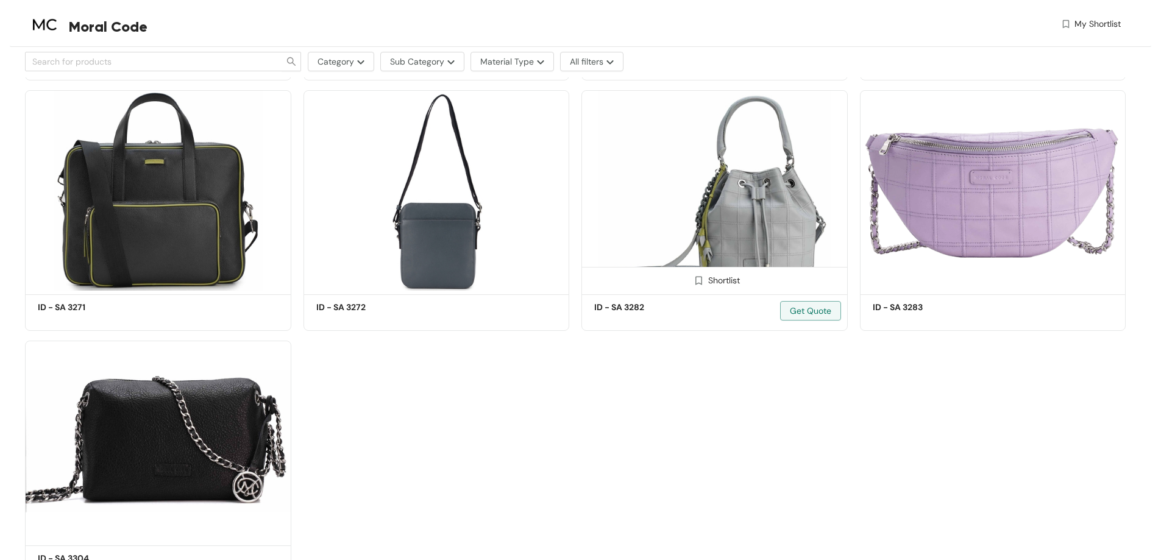
click at [684, 184] on img at bounding box center [715, 190] width 266 height 201
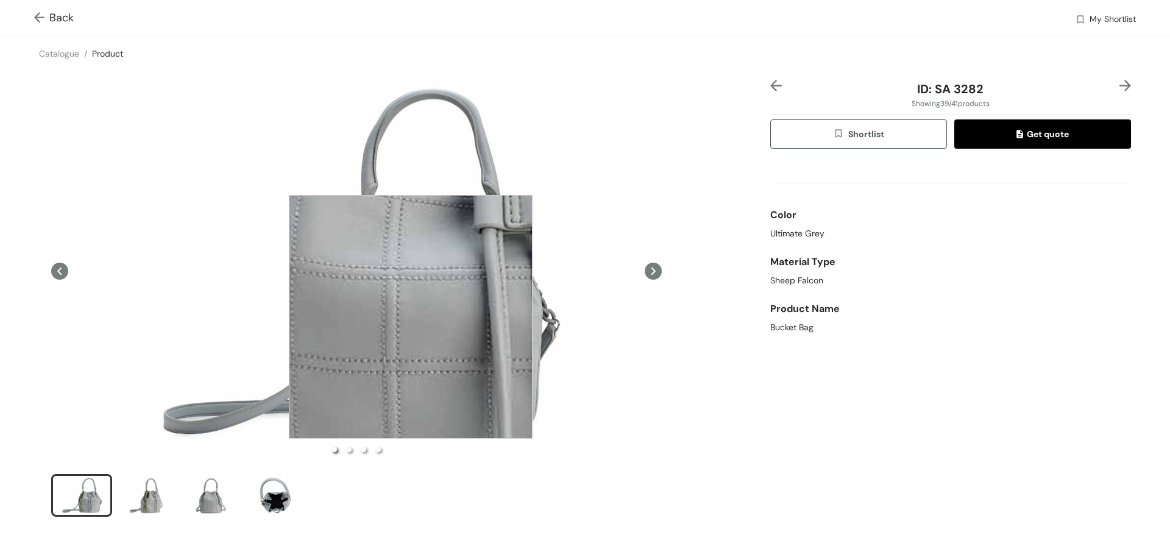
click at [380, 317] on div at bounding box center [411, 317] width 244 height 244
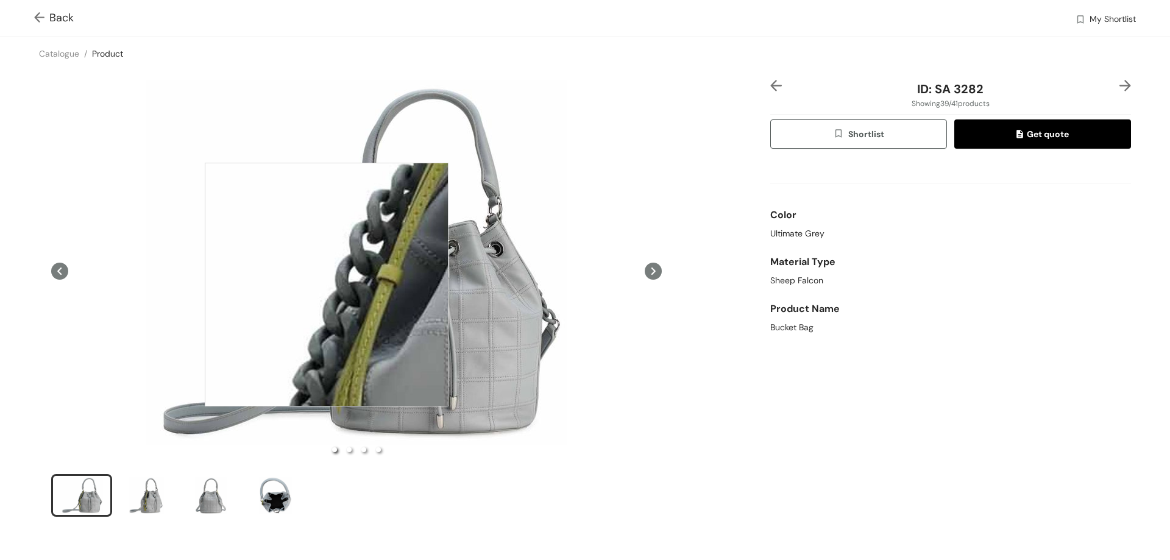
drag, startPoint x: 327, startPoint y: 285, endPoint x: 384, endPoint y: 347, distance: 84.5
click at [384, 347] on div at bounding box center [327, 285] width 244 height 244
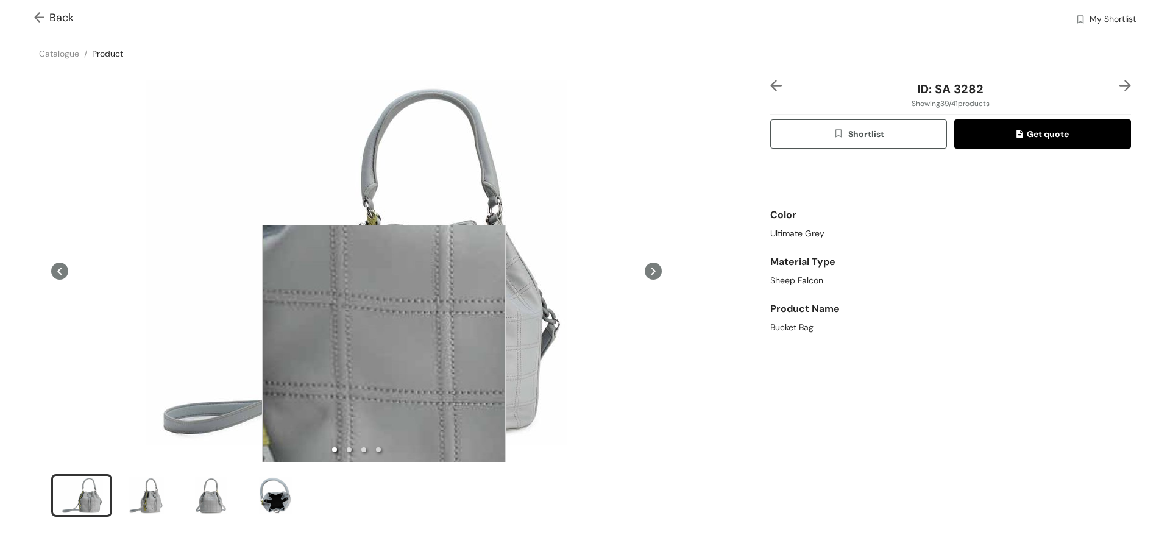
drag, startPoint x: 384, startPoint y: 347, endPoint x: 380, endPoint y: 359, distance: 12.7
click at [380, 359] on div at bounding box center [384, 347] width 244 height 244
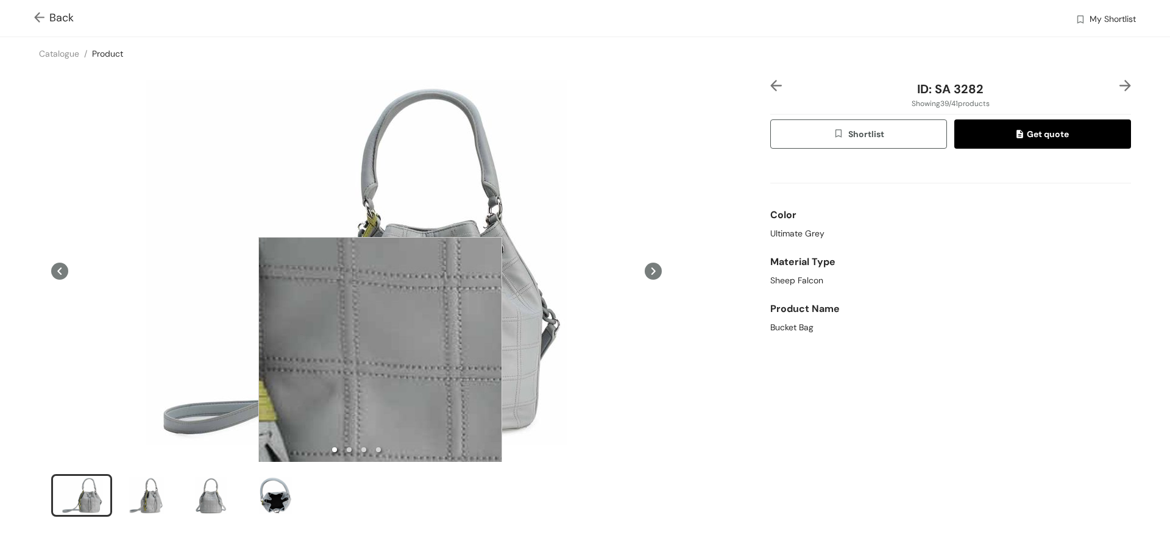
click at [380, 359] on div at bounding box center [380, 359] width 244 height 244
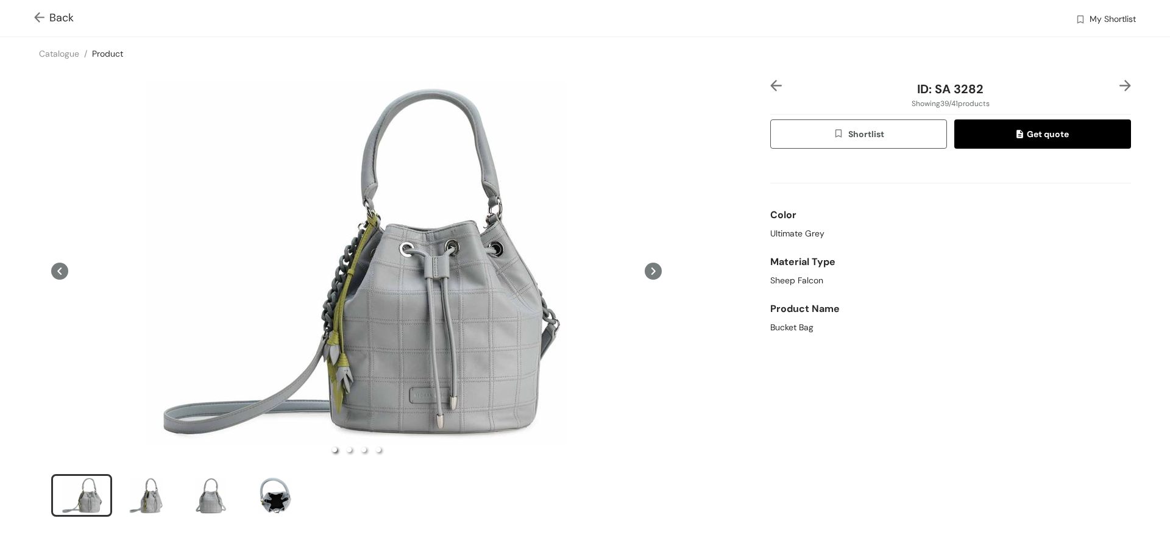
click at [646, 269] on icon at bounding box center [653, 271] width 17 height 17
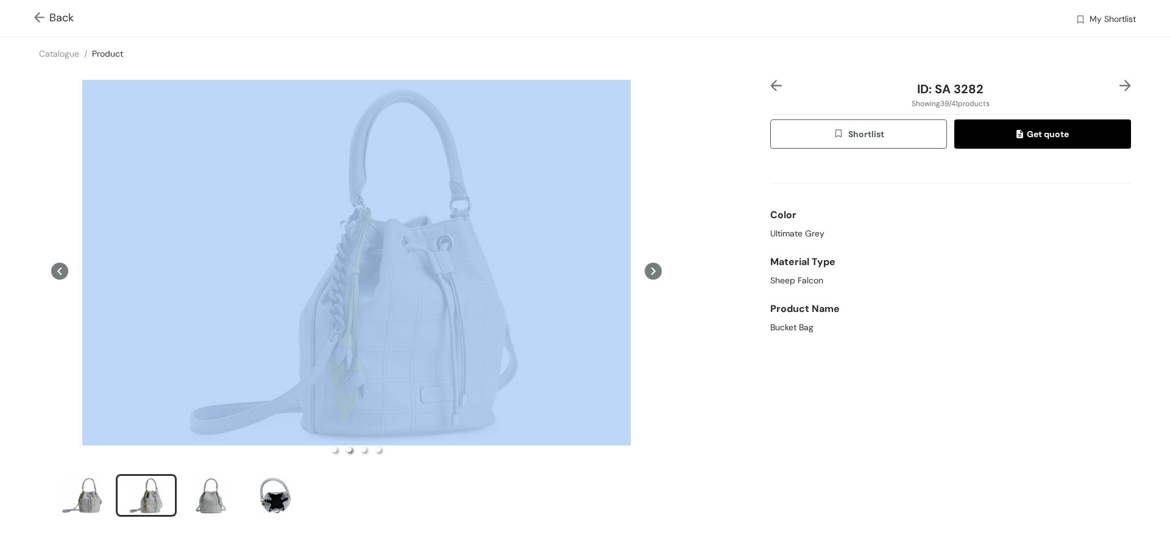
click at [646, 269] on icon at bounding box center [653, 271] width 17 height 17
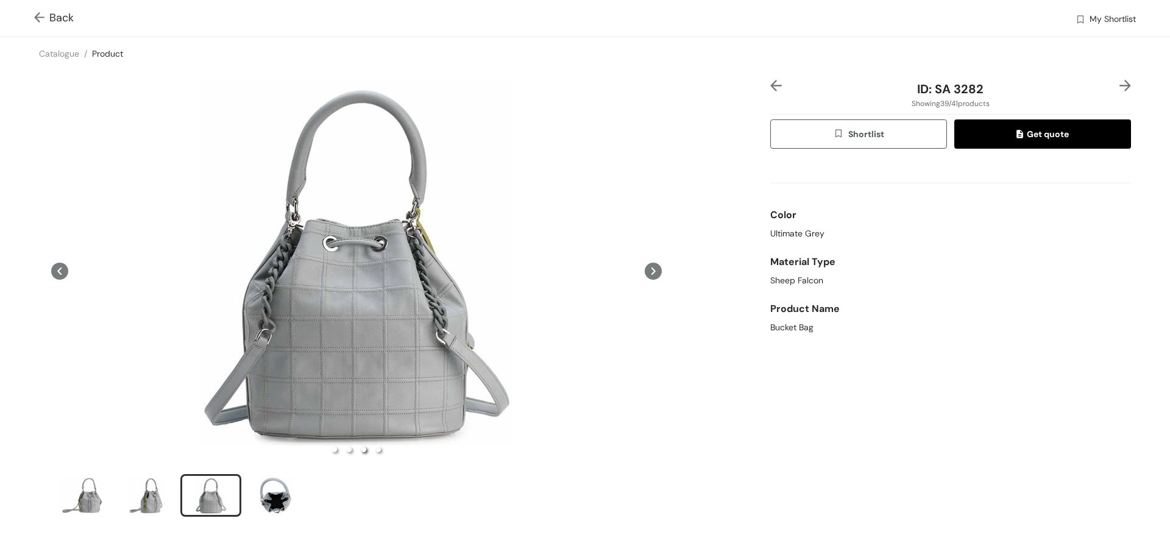
click at [646, 269] on icon at bounding box center [653, 271] width 17 height 17
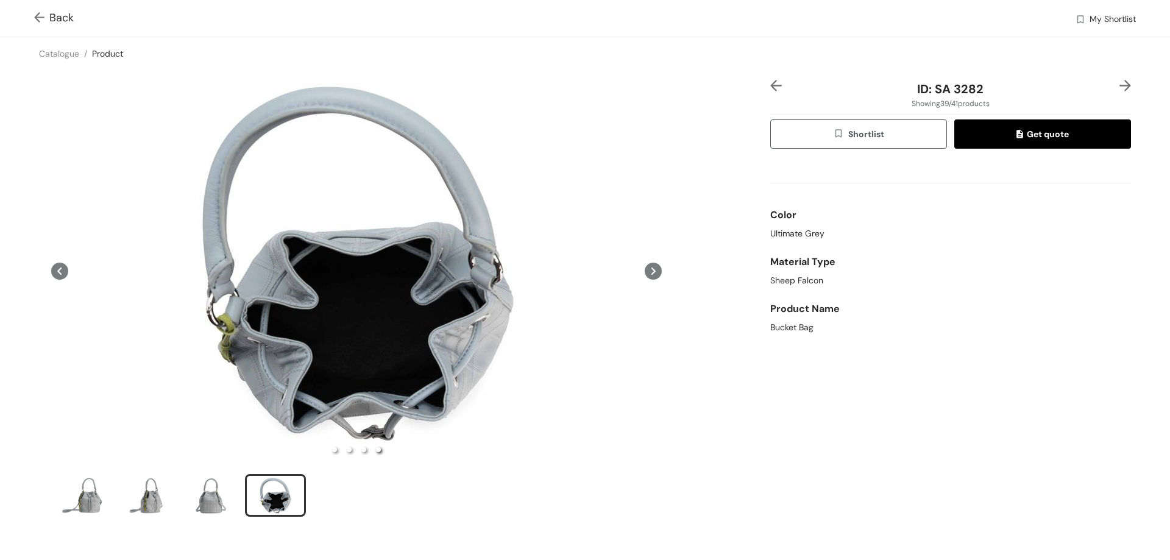
click at [646, 269] on icon at bounding box center [653, 271] width 17 height 17
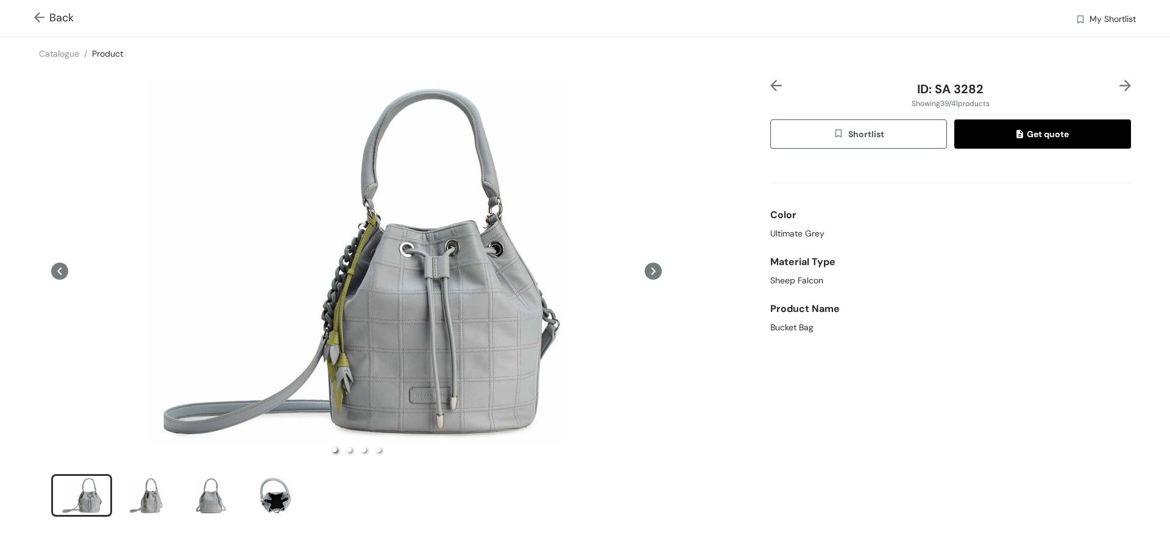
click at [646, 269] on icon at bounding box center [653, 271] width 17 height 17
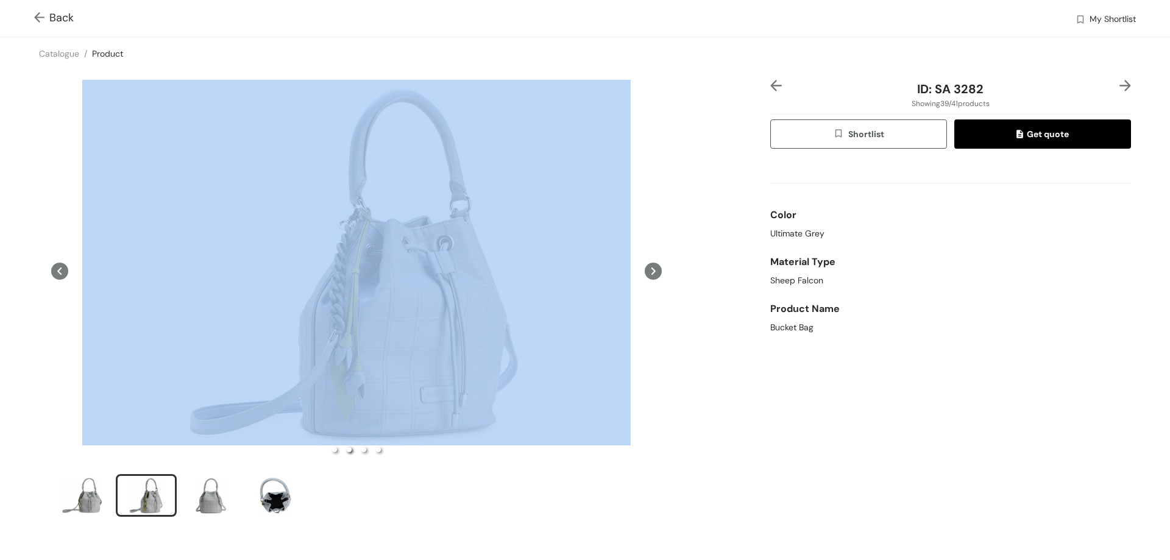
click at [646, 269] on icon at bounding box center [653, 271] width 17 height 17
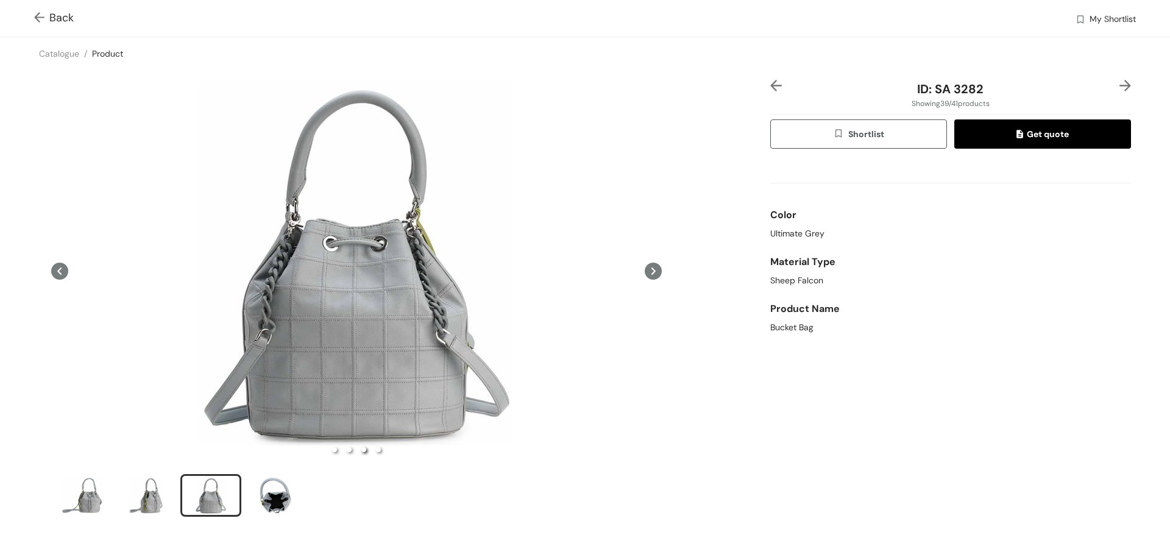
click at [646, 269] on icon at bounding box center [653, 271] width 17 height 17
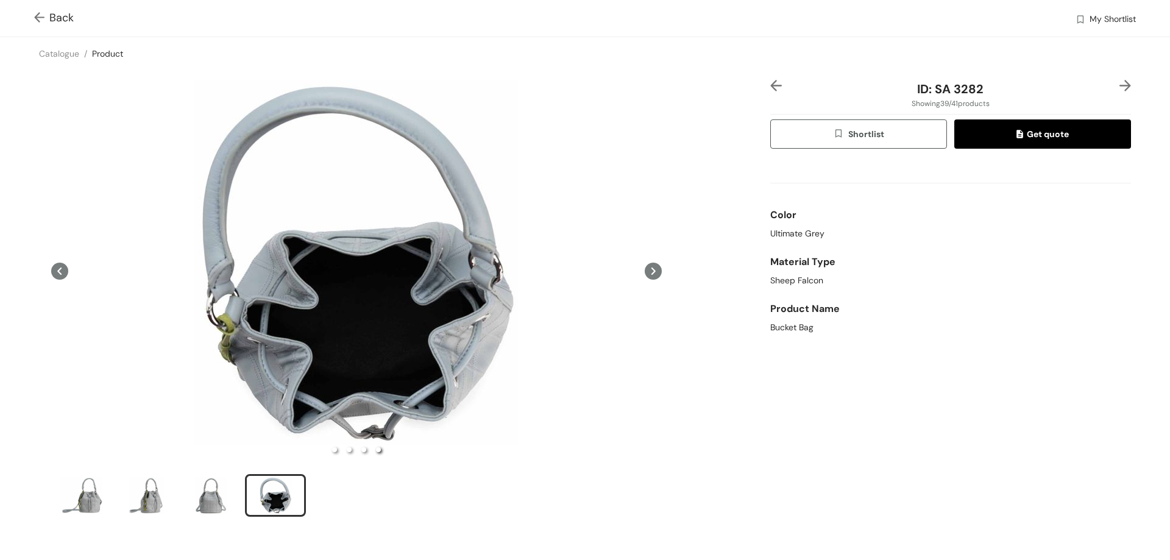
click at [38, 16] on img at bounding box center [41, 18] width 15 height 13
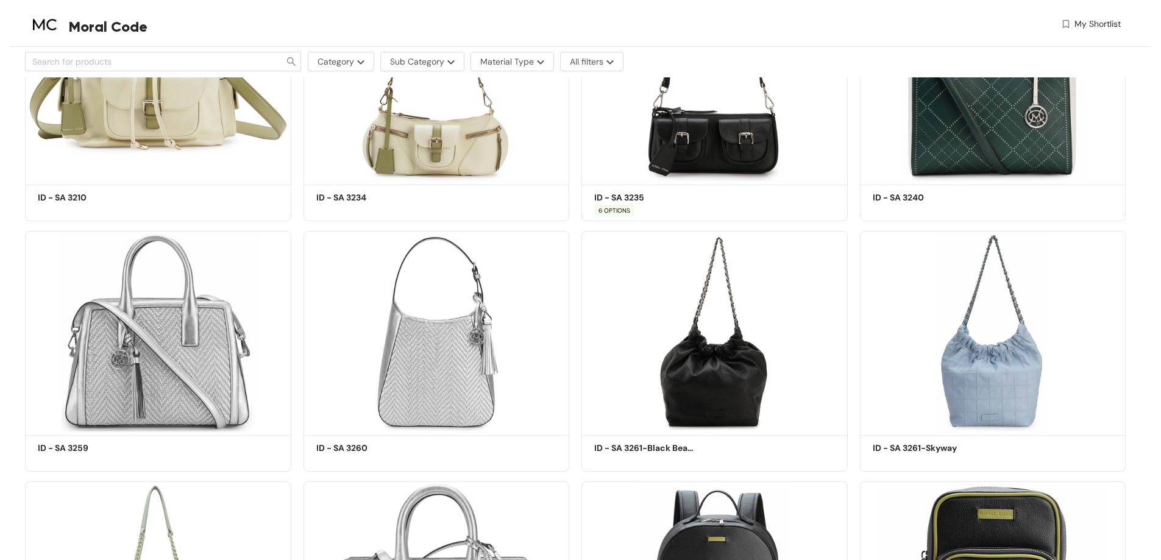
scroll to position [1924, 0]
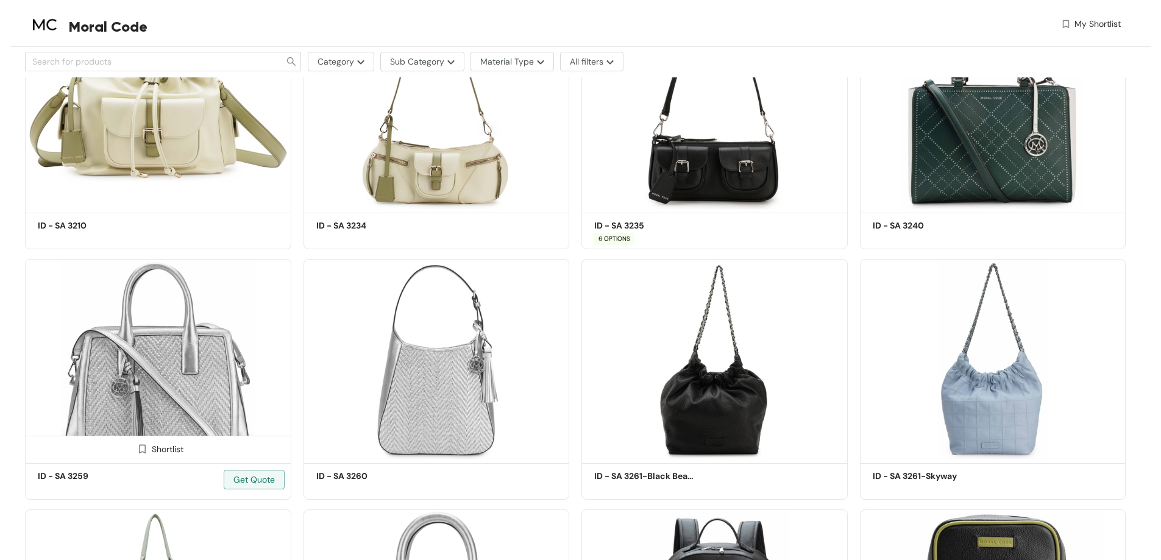
click at [157, 328] on img at bounding box center [158, 359] width 266 height 201
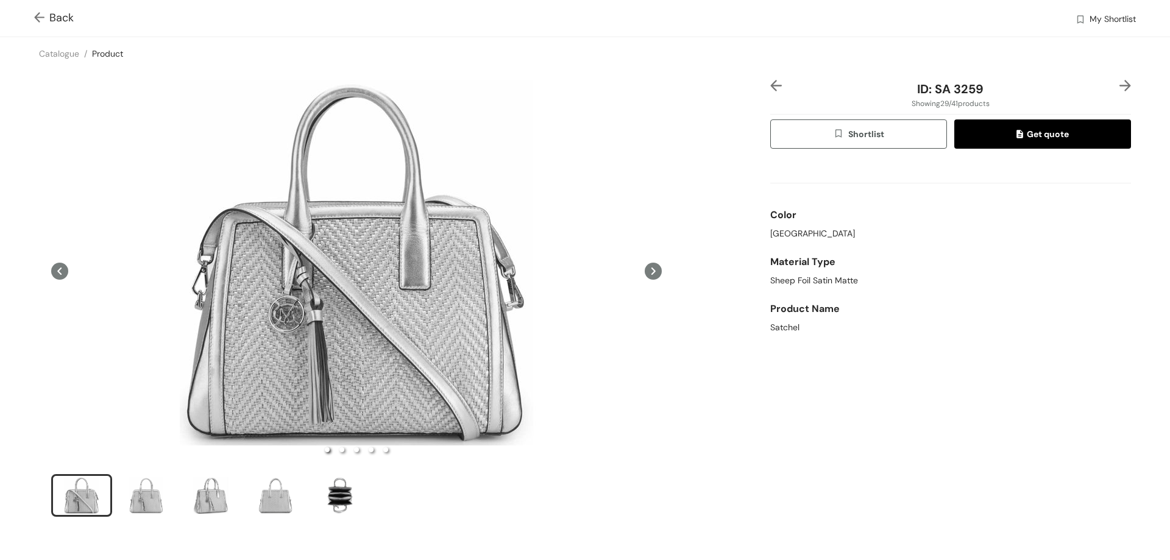
click at [37, 21] on img at bounding box center [41, 18] width 15 height 13
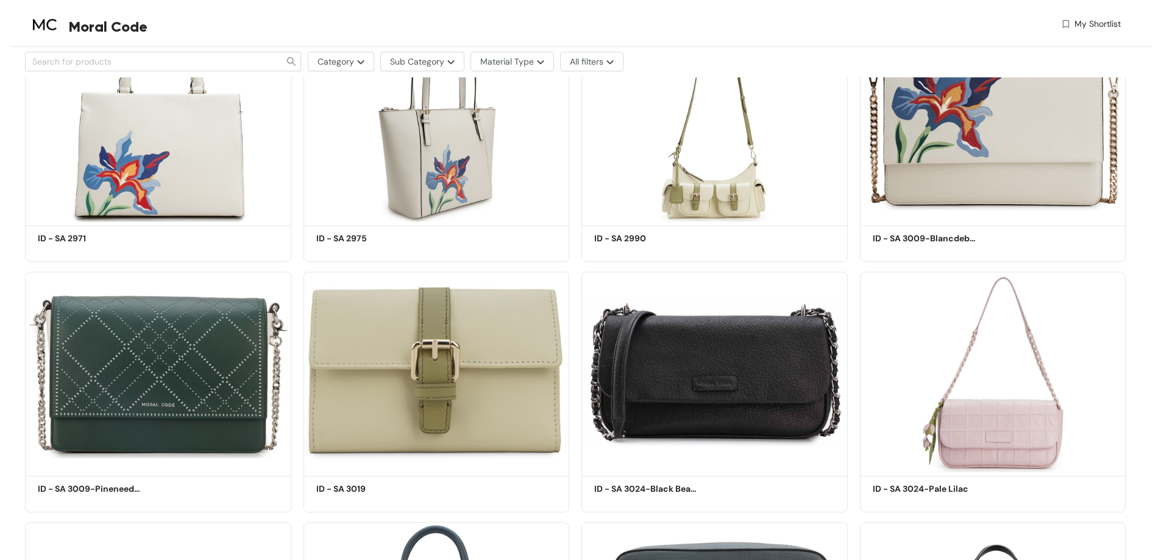
scroll to position [1131, 0]
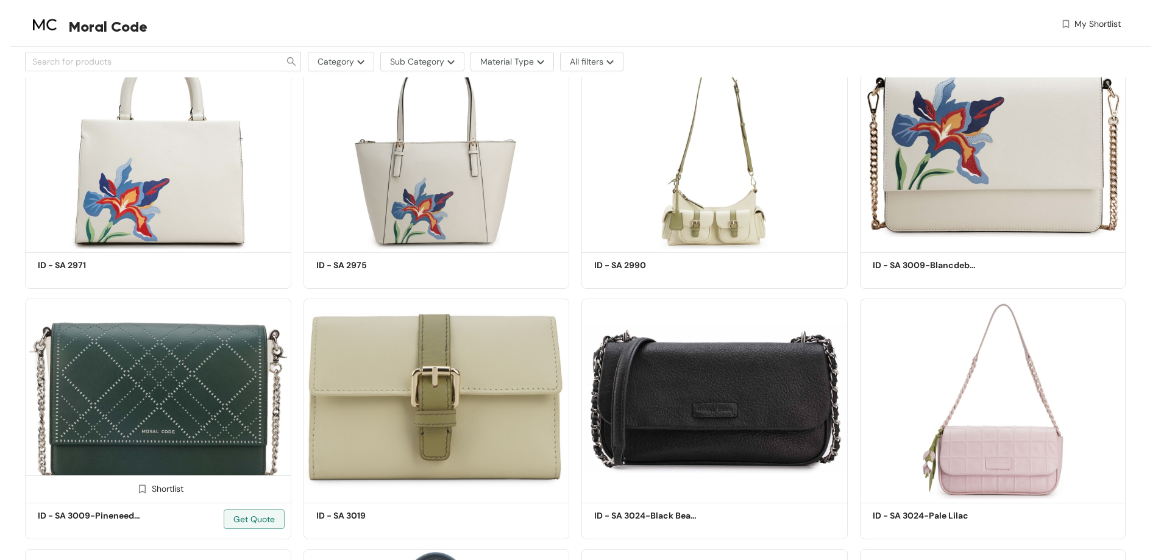
click at [122, 417] on img at bounding box center [158, 399] width 266 height 201
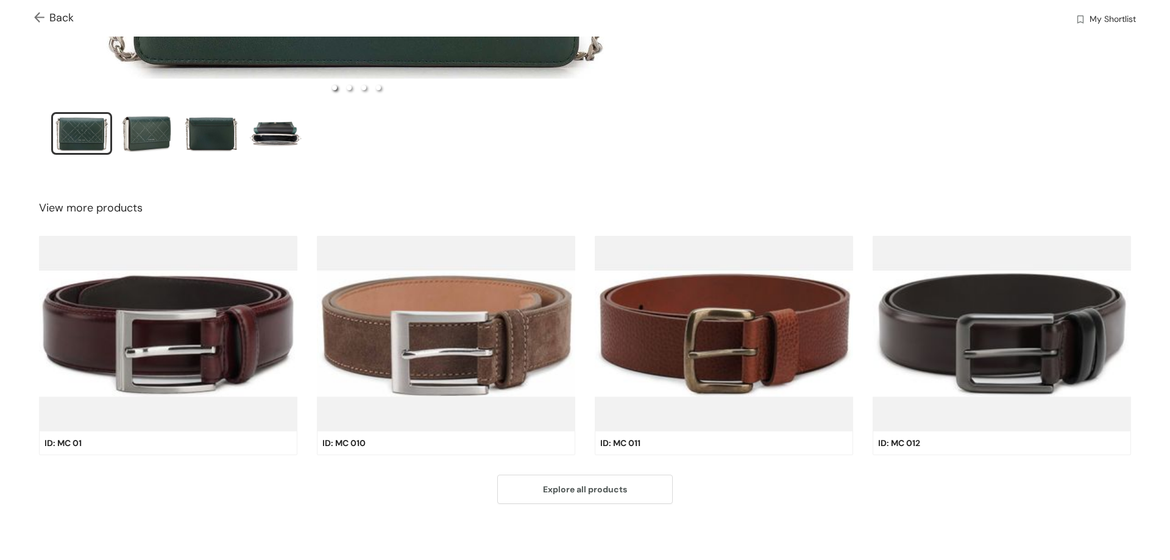
scroll to position [363, 0]
click at [727, 318] on img at bounding box center [724, 333] width 258 height 196
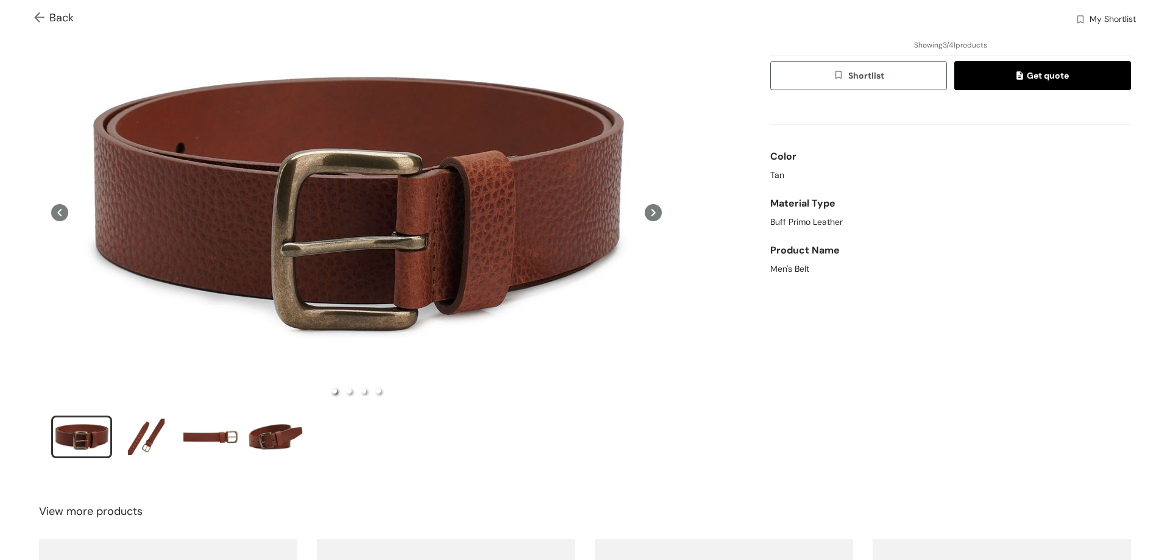
scroll to position [58, 0]
